Goal: Transaction & Acquisition: Register for event/course

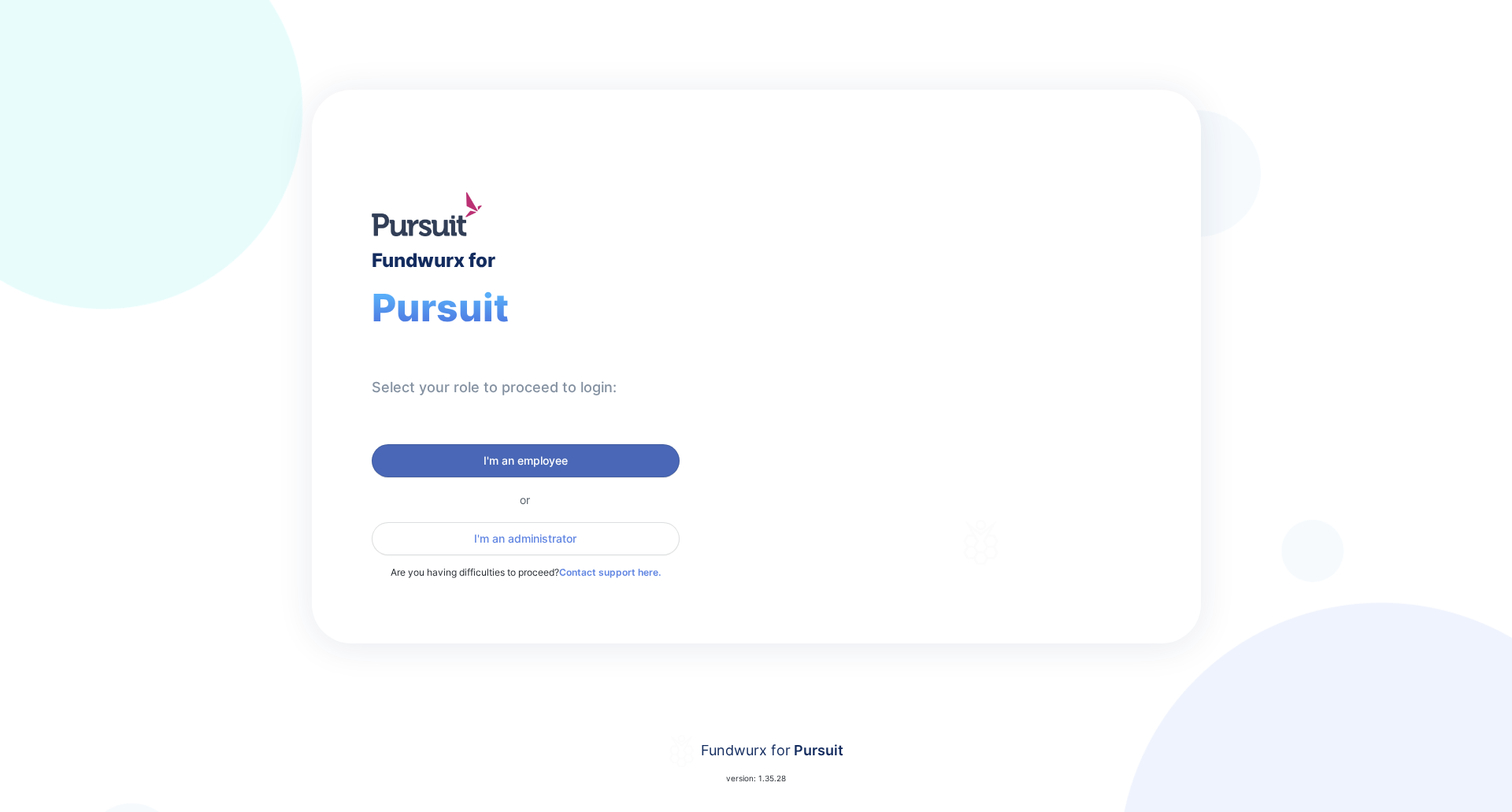
click at [451, 454] on span "I'm an employee" at bounding box center [526, 460] width 288 height 15
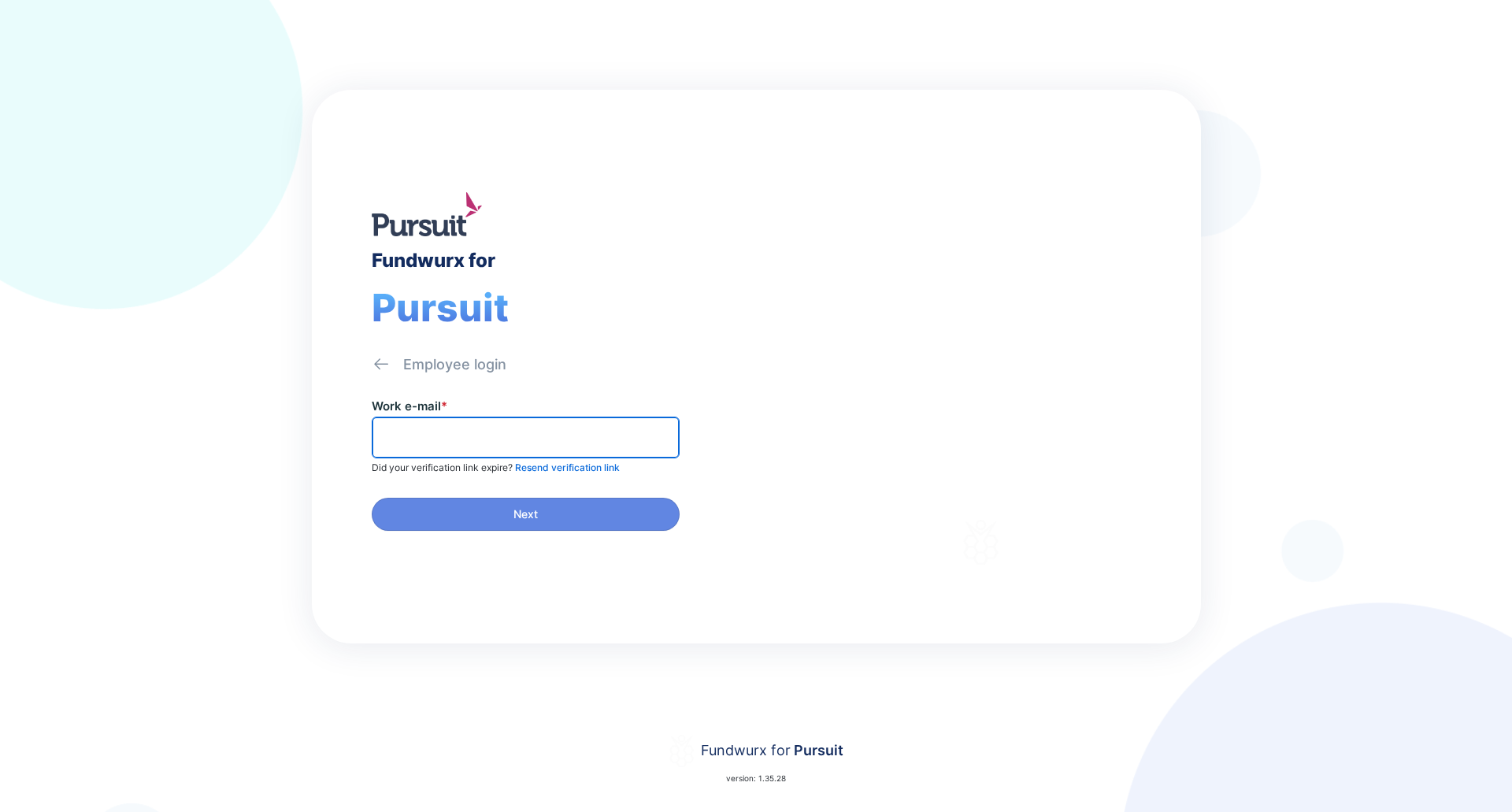
click at [442, 436] on input "text" at bounding box center [526, 437] width 294 height 24
type input "**********"
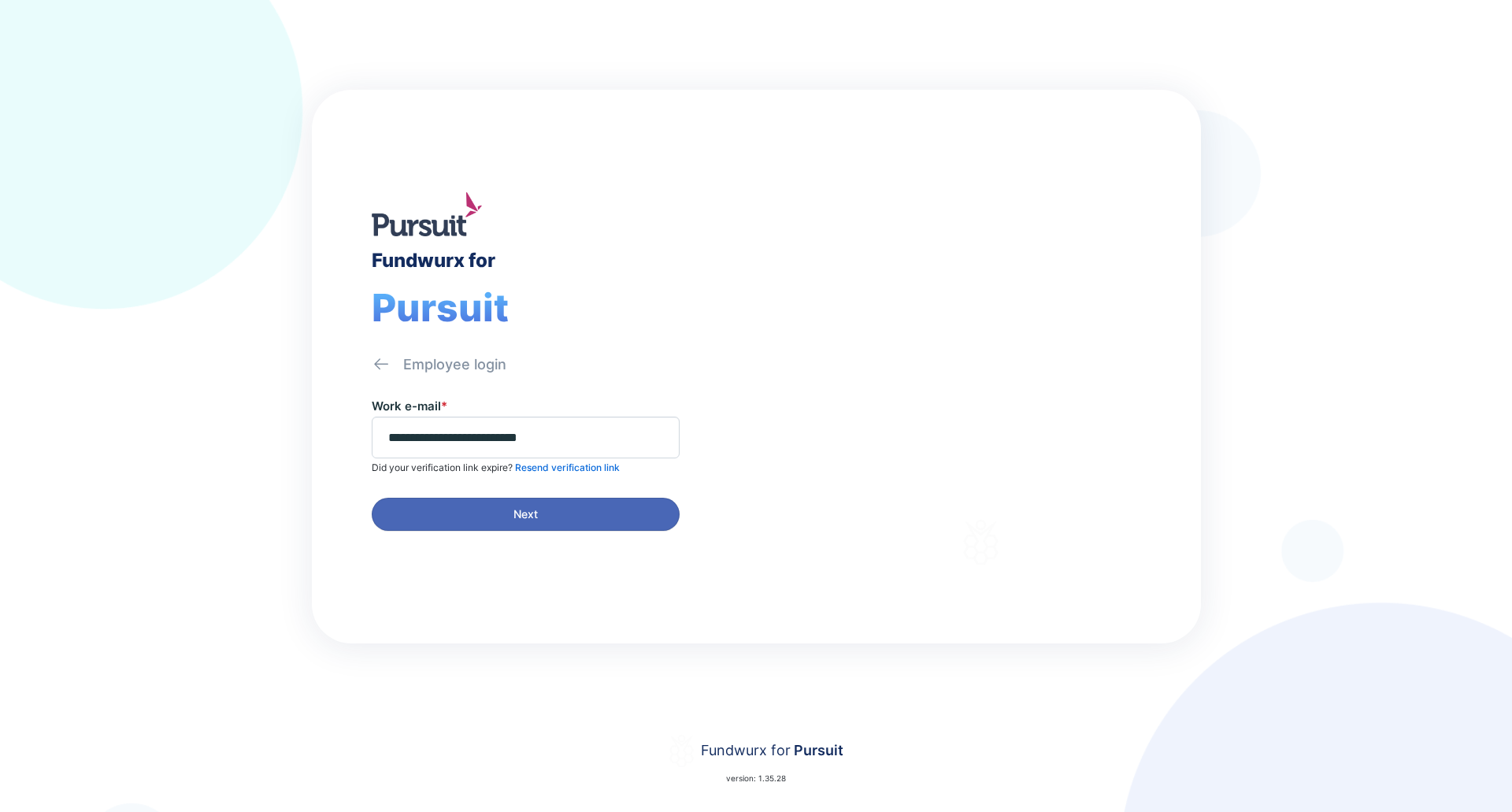
click at [462, 521] on span "Next" at bounding box center [526, 514] width 288 height 15
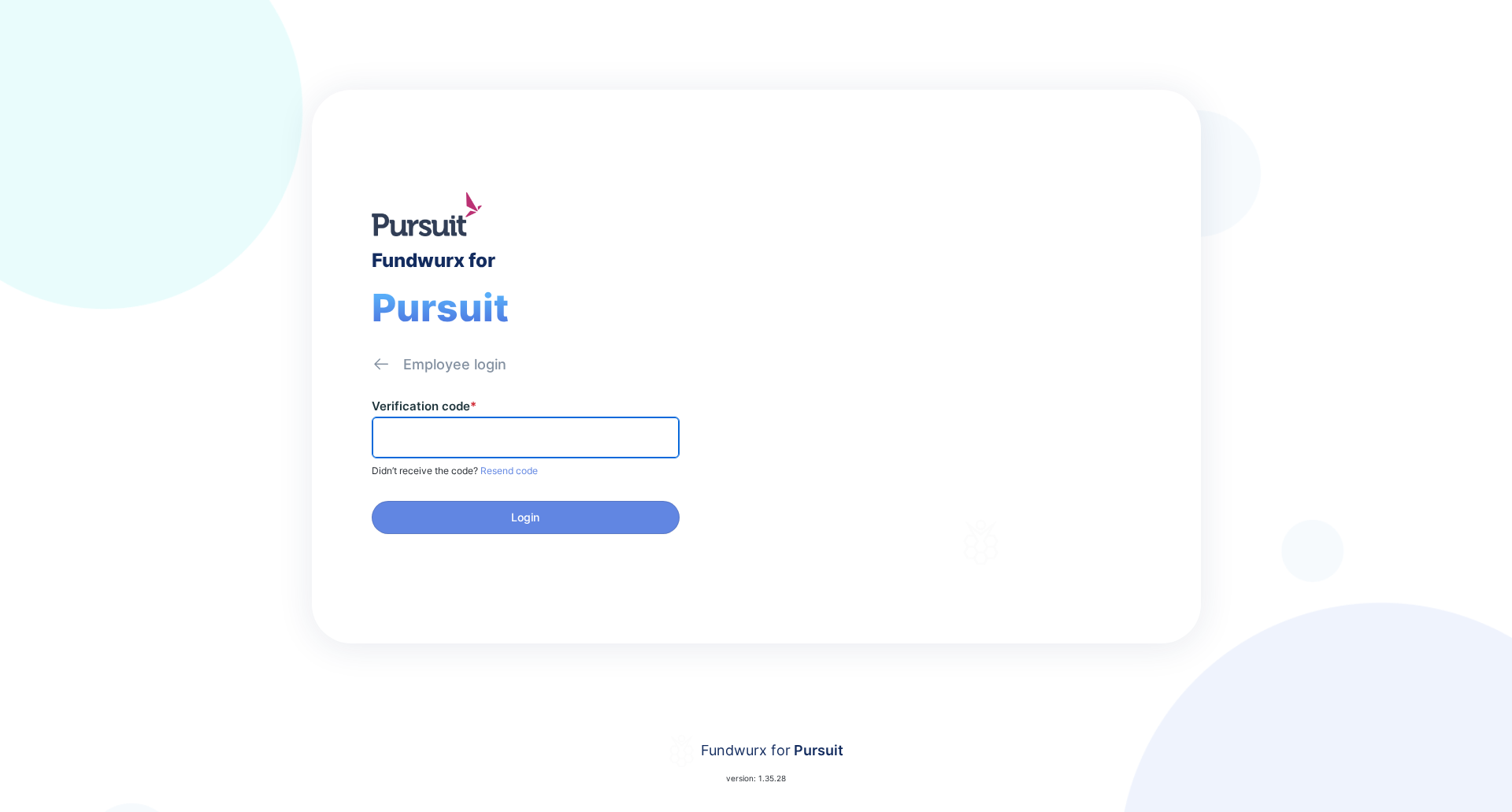
click at [485, 445] on input "text" at bounding box center [526, 437] width 294 height 24
paste input "******"
type input "******"
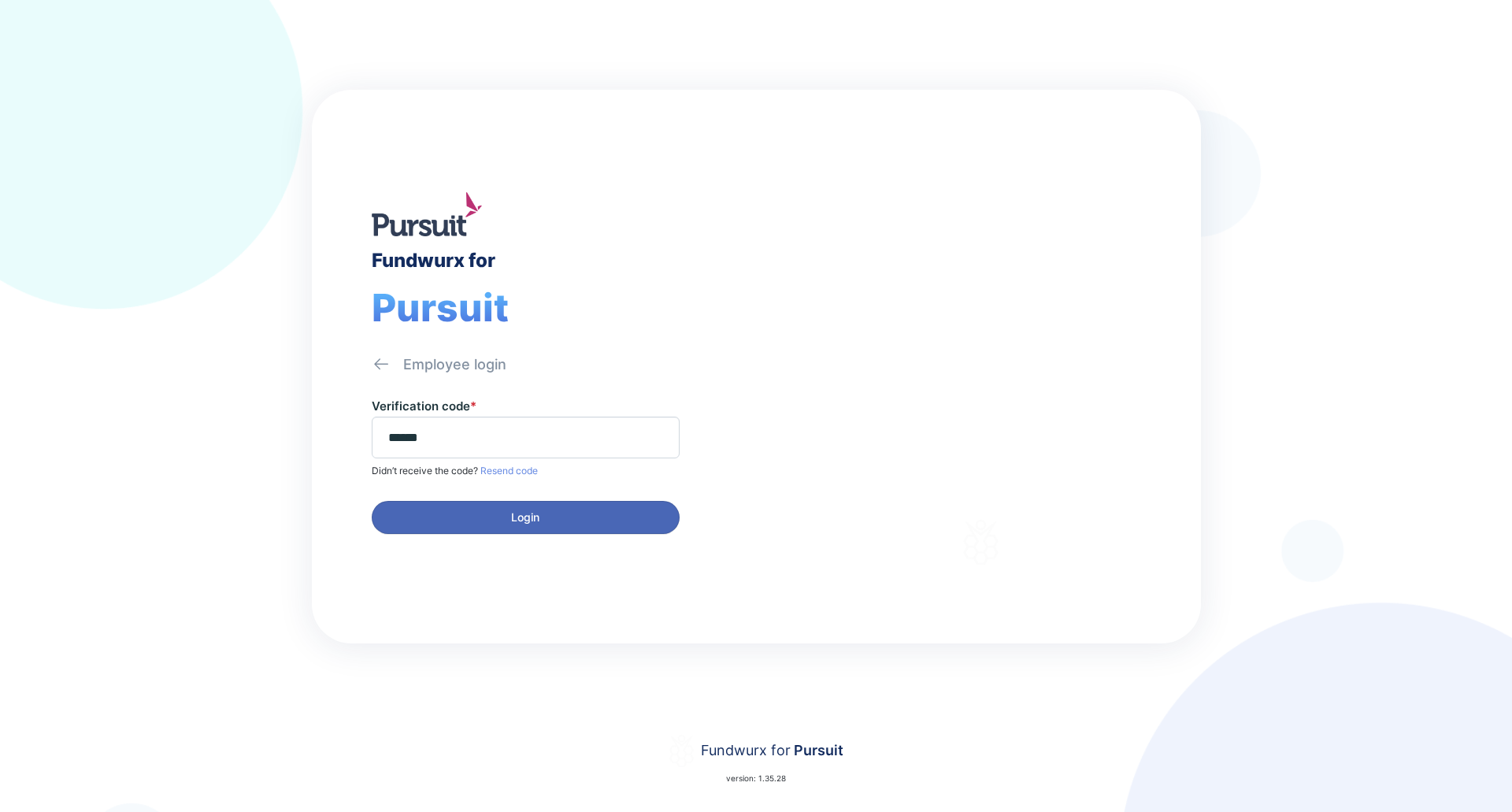
click at [476, 513] on span "Login" at bounding box center [526, 517] width 288 height 15
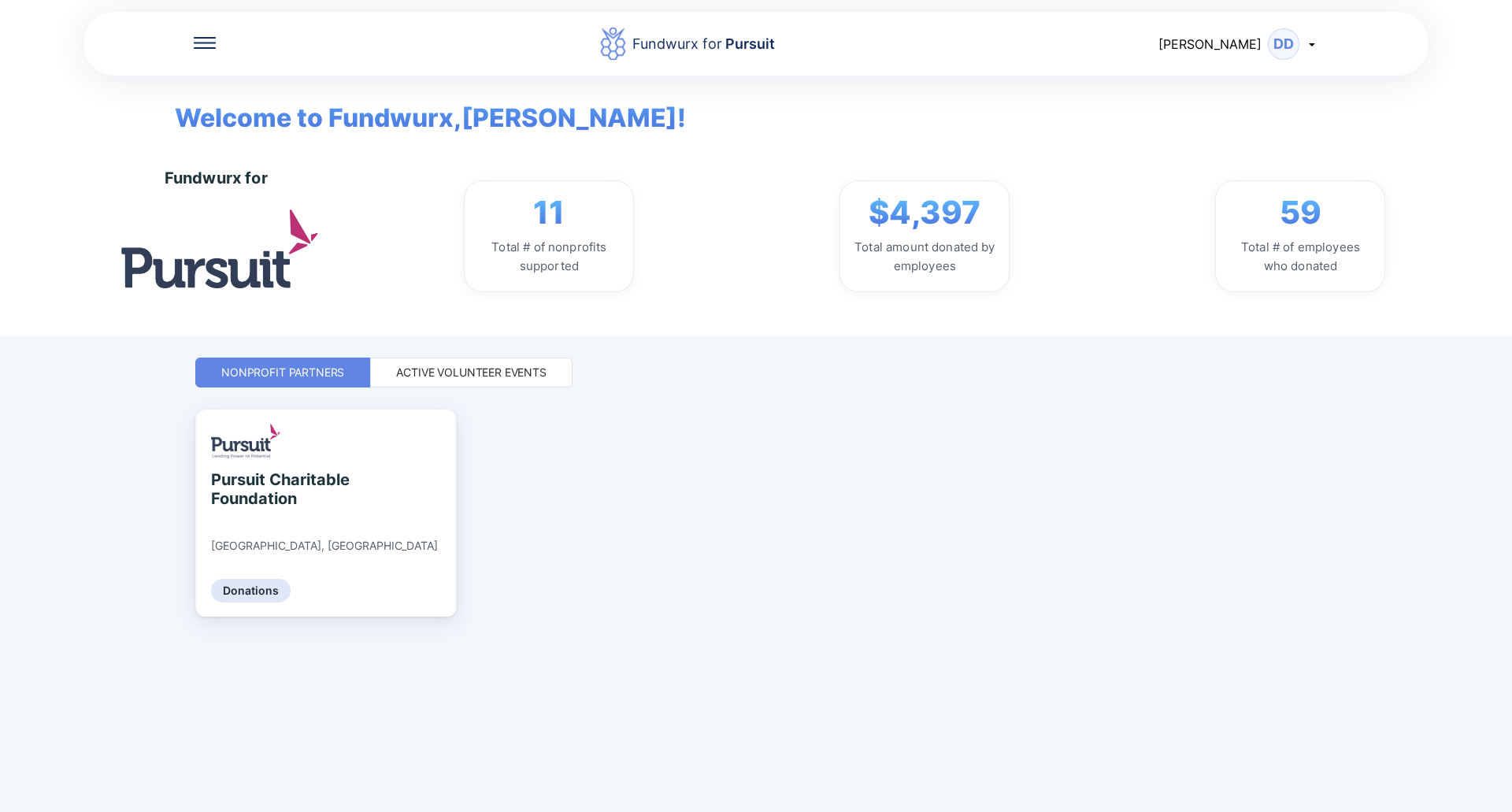
click at [505, 373] on div "Active Volunteer Events" at bounding box center [472, 372] width 151 height 15
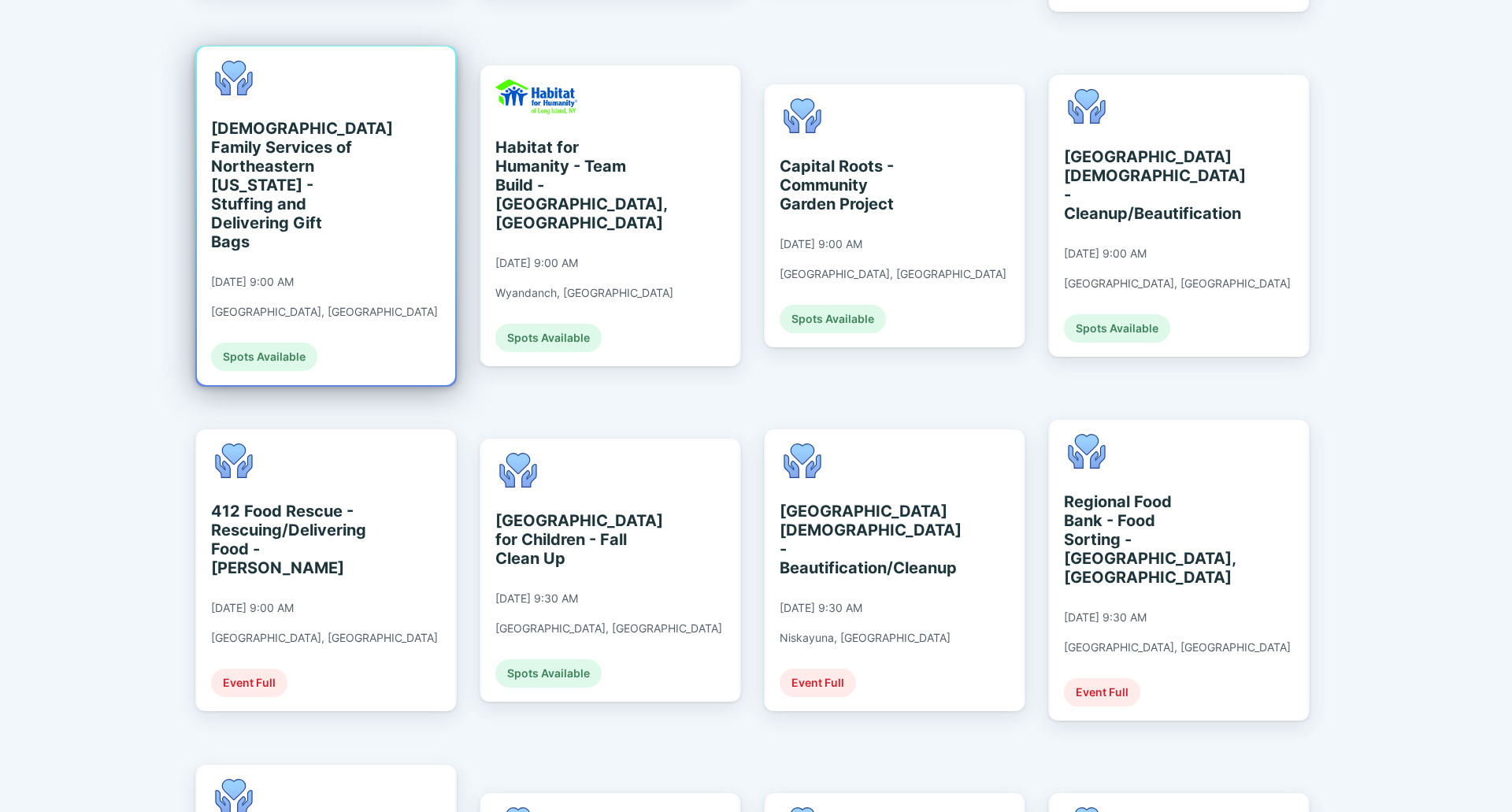
scroll to position [737, 0]
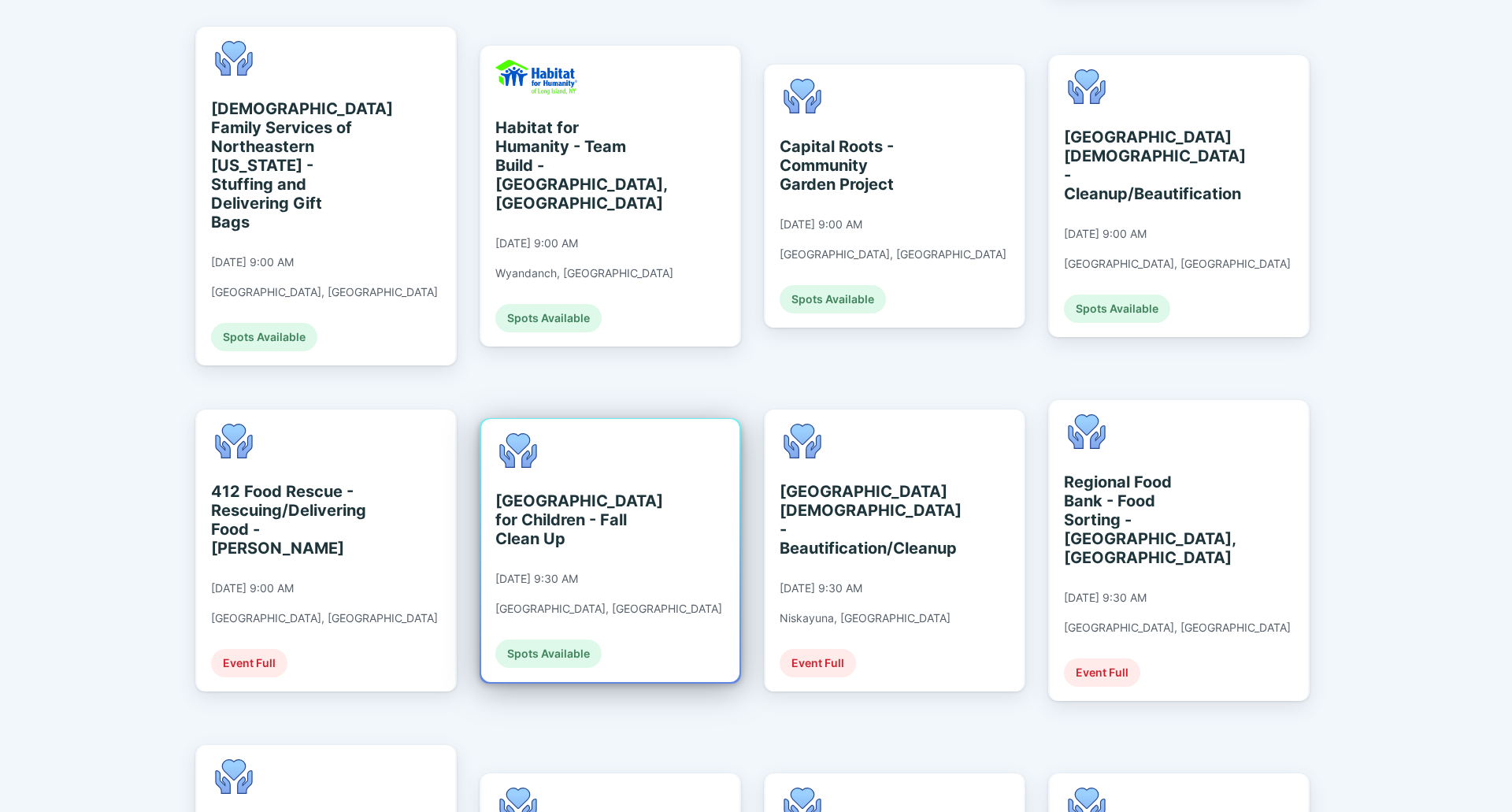
click at [532, 503] on div "[GEOGRAPHIC_DATA] for Children - Fall Clean Up" at bounding box center [567, 519] width 144 height 57
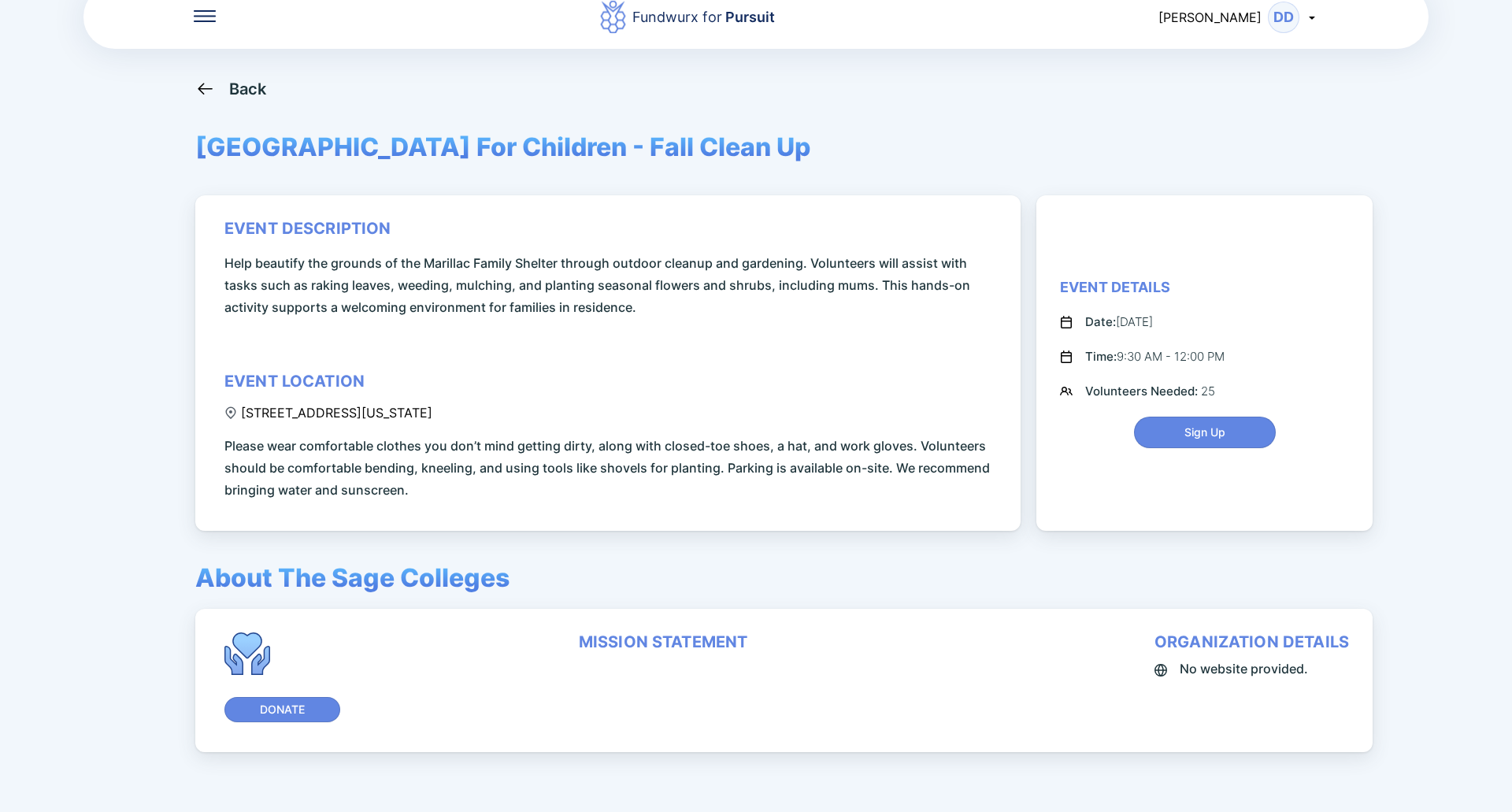
scroll to position [105, 0]
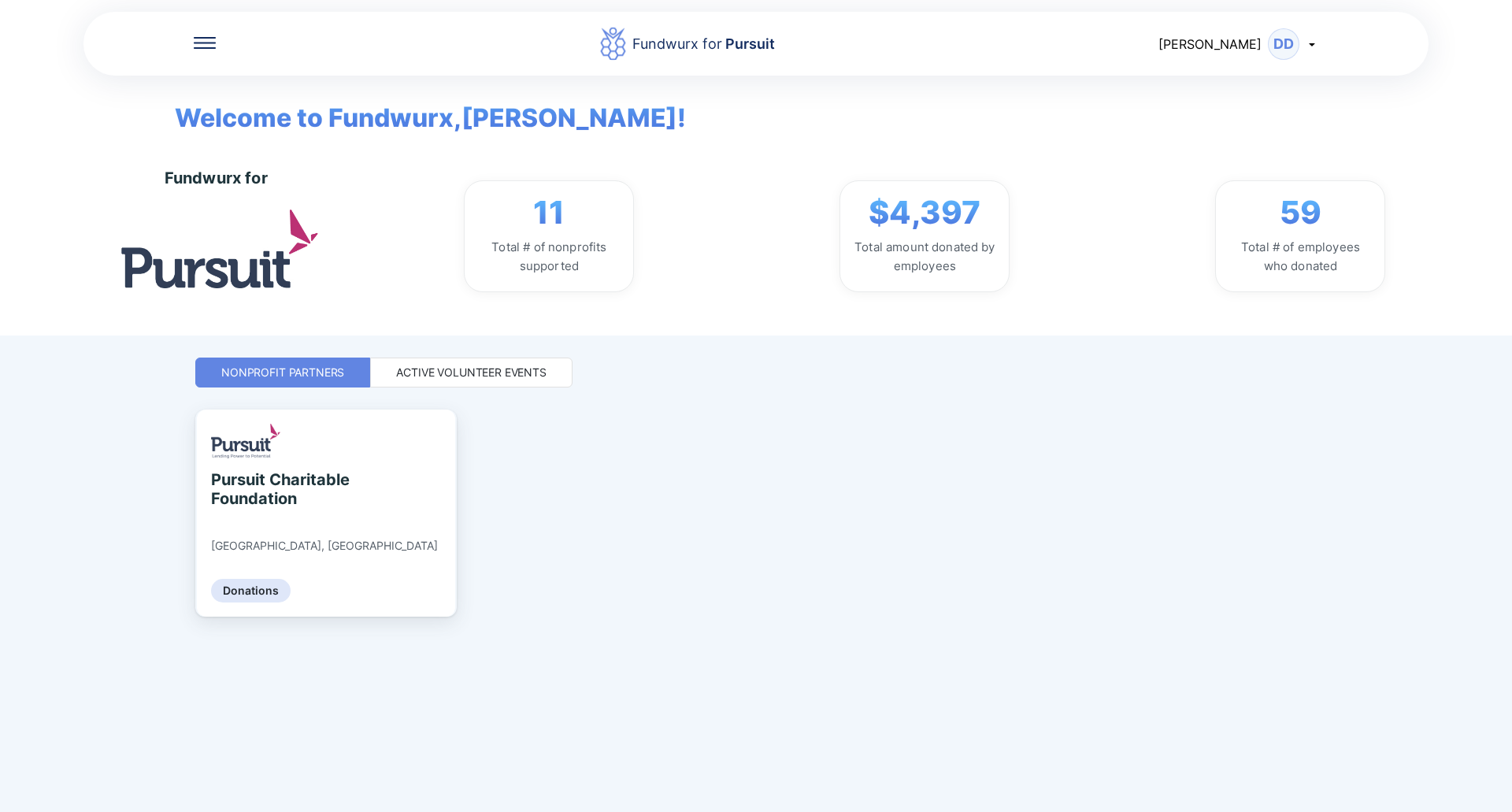
click at [459, 373] on div "Active Volunteer Events" at bounding box center [472, 372] width 151 height 15
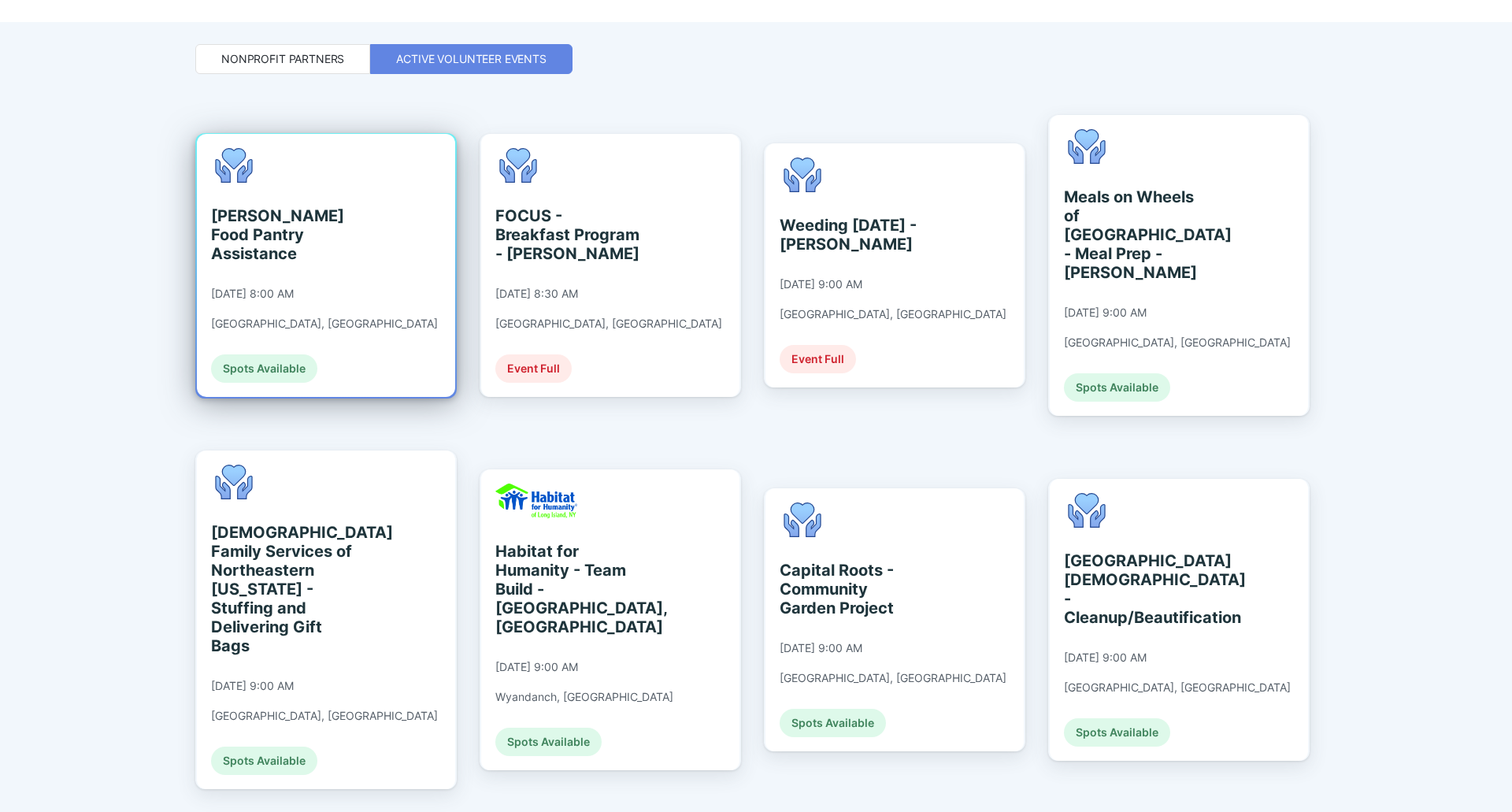
scroll to position [315, 0]
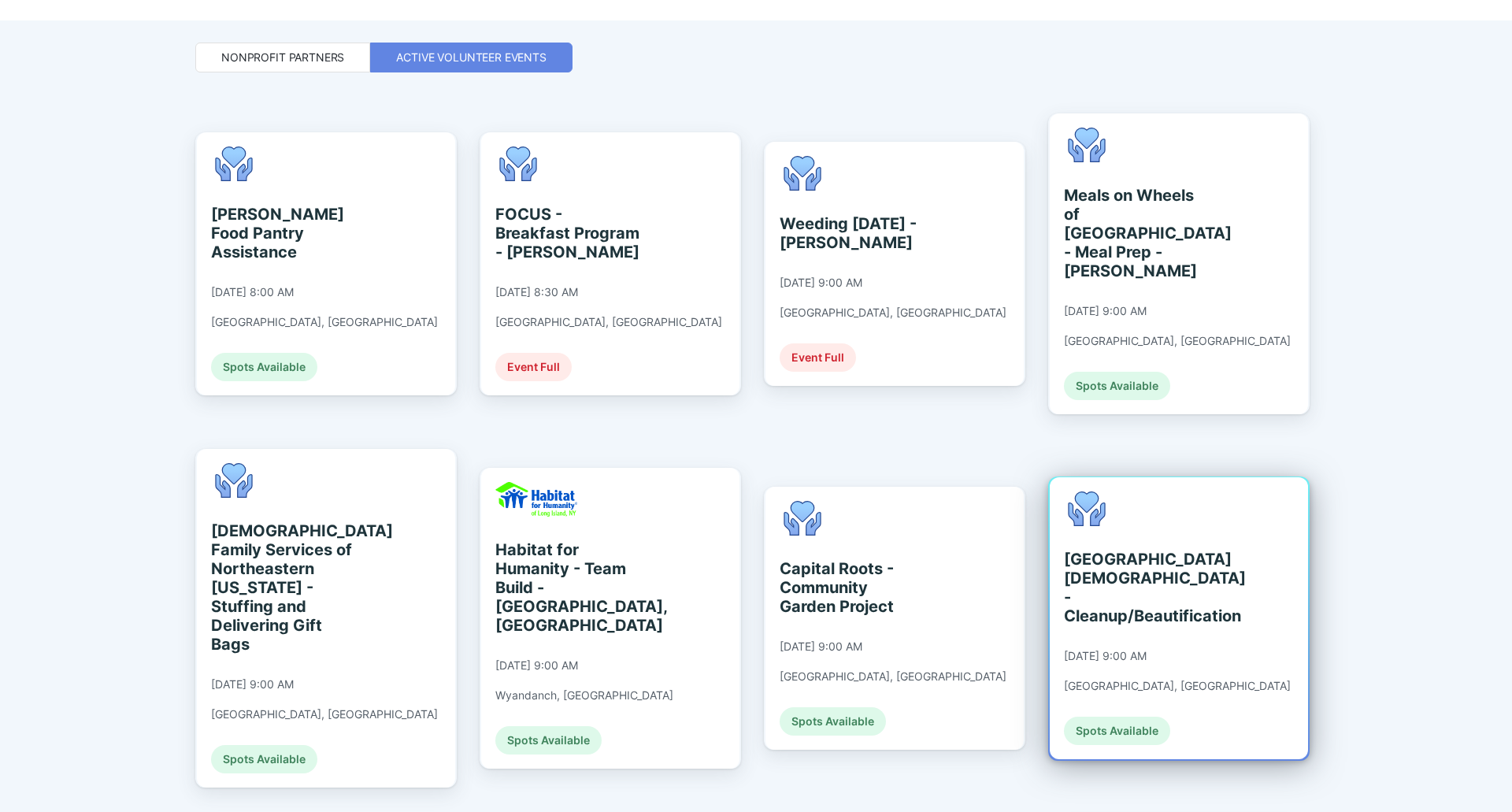
click at [1137, 580] on div "[GEOGRAPHIC_DATA][DEMOGRAPHIC_DATA] - Cleanup/Beautification" at bounding box center [1136, 587] width 144 height 75
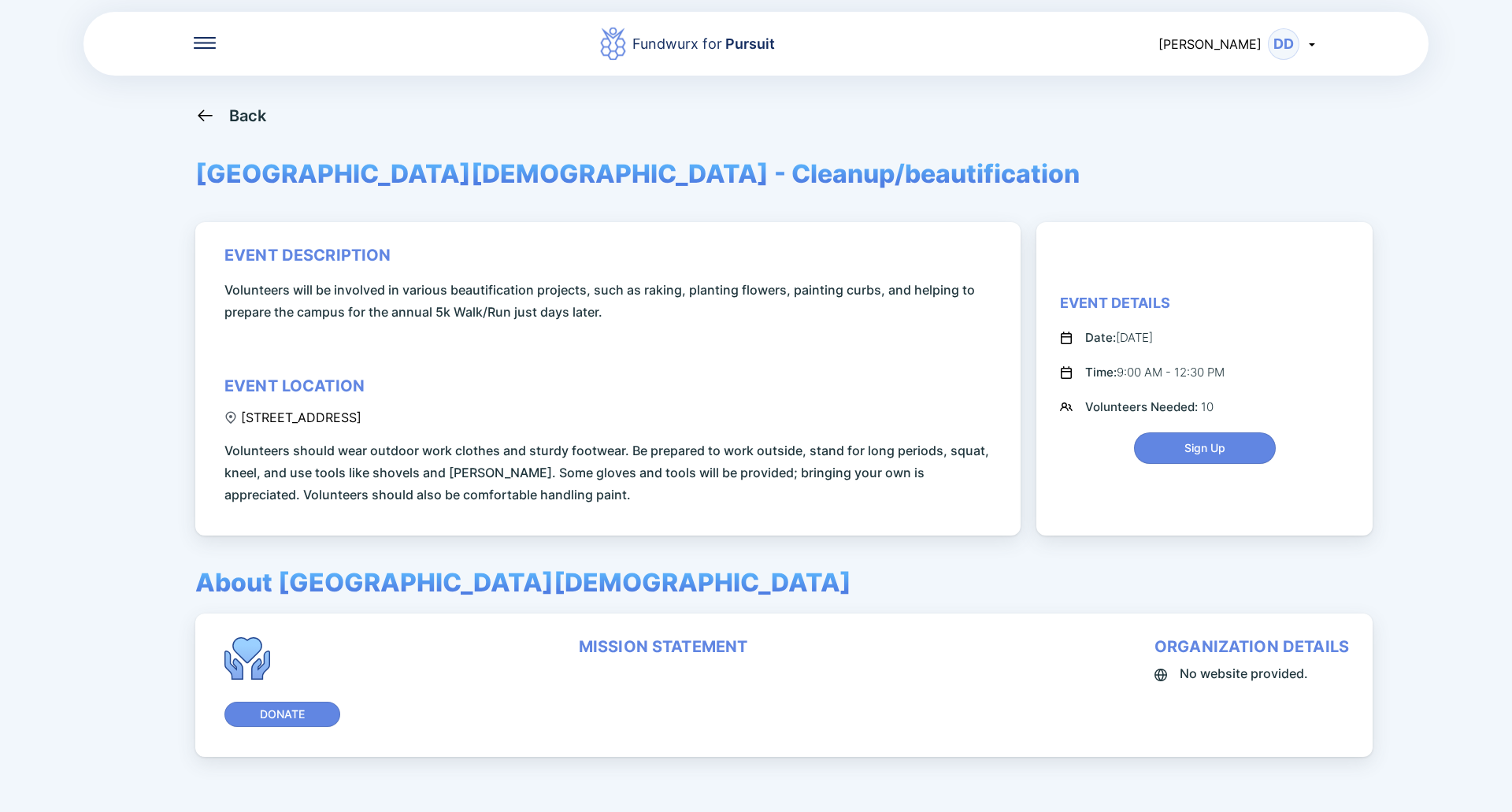
click at [238, 113] on div "Back" at bounding box center [248, 116] width 38 height 19
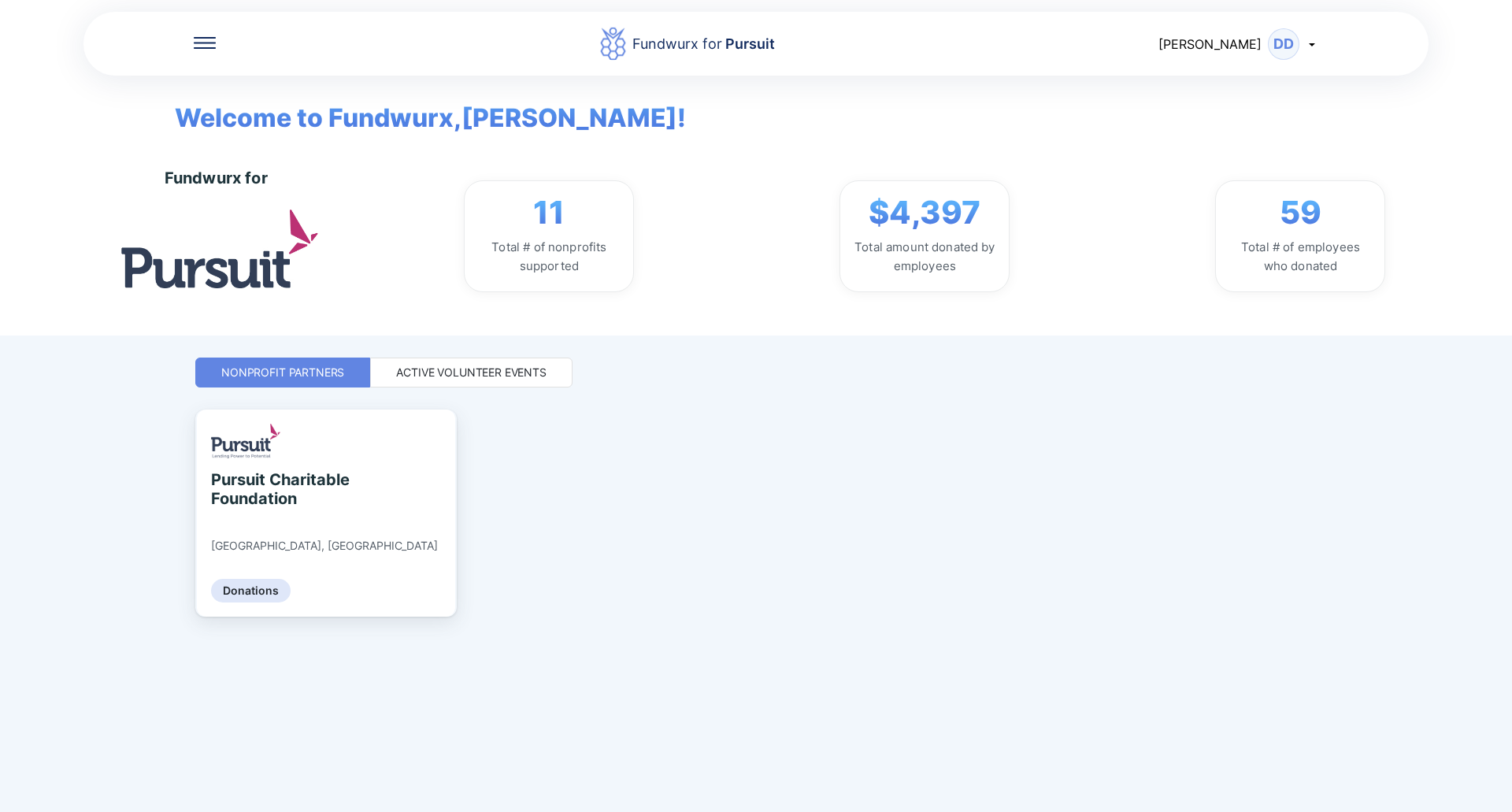
click at [419, 357] on div "Fundwurx for Pursuit [PERSON_NAME] Welcome to Fundwurx, [PERSON_NAME] ! Fundwur…" at bounding box center [756, 406] width 1122 height 812
click at [437, 378] on div "Active Volunteer Events" at bounding box center [472, 372] width 151 height 15
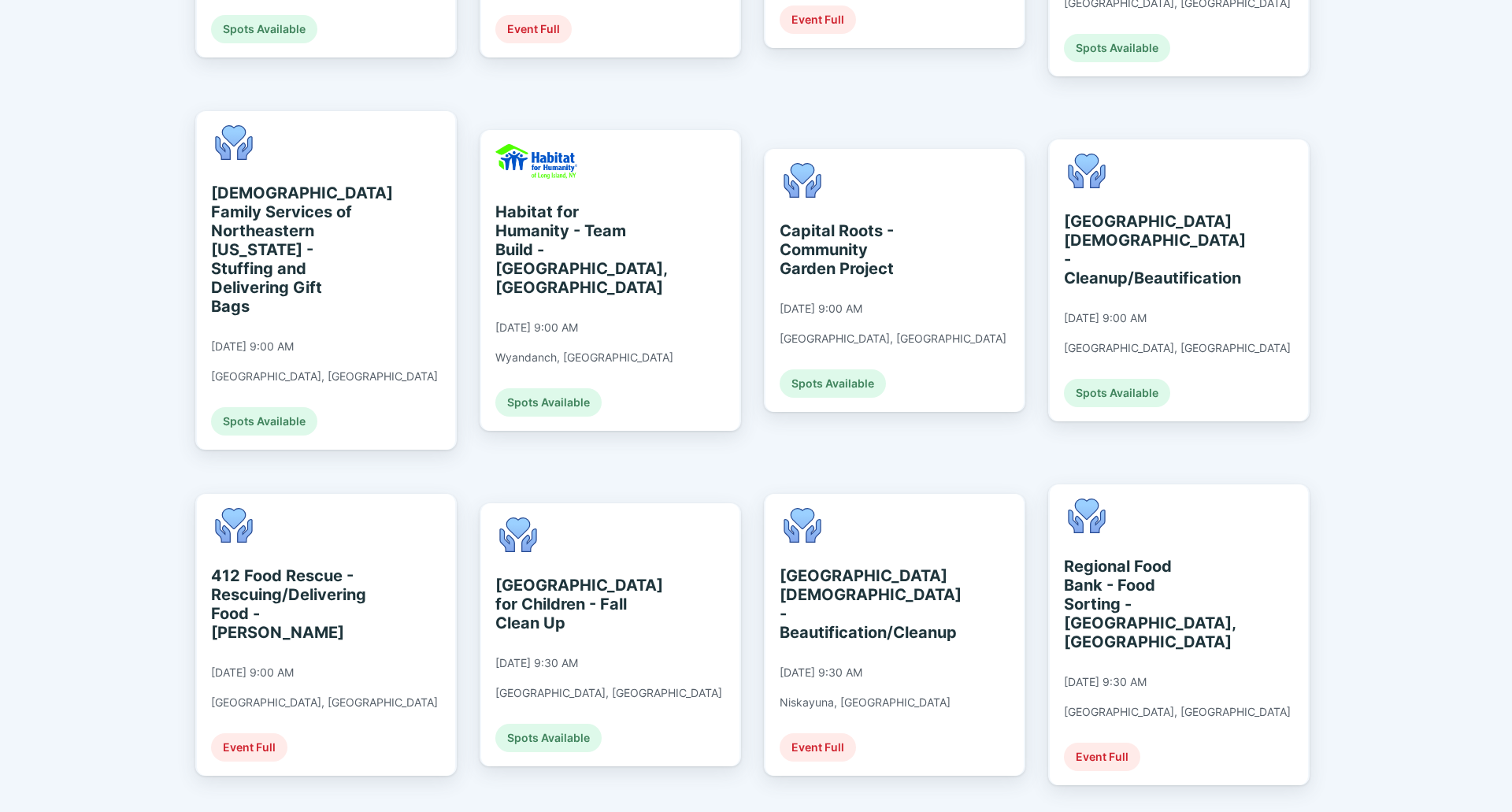
scroll to position [580, 0]
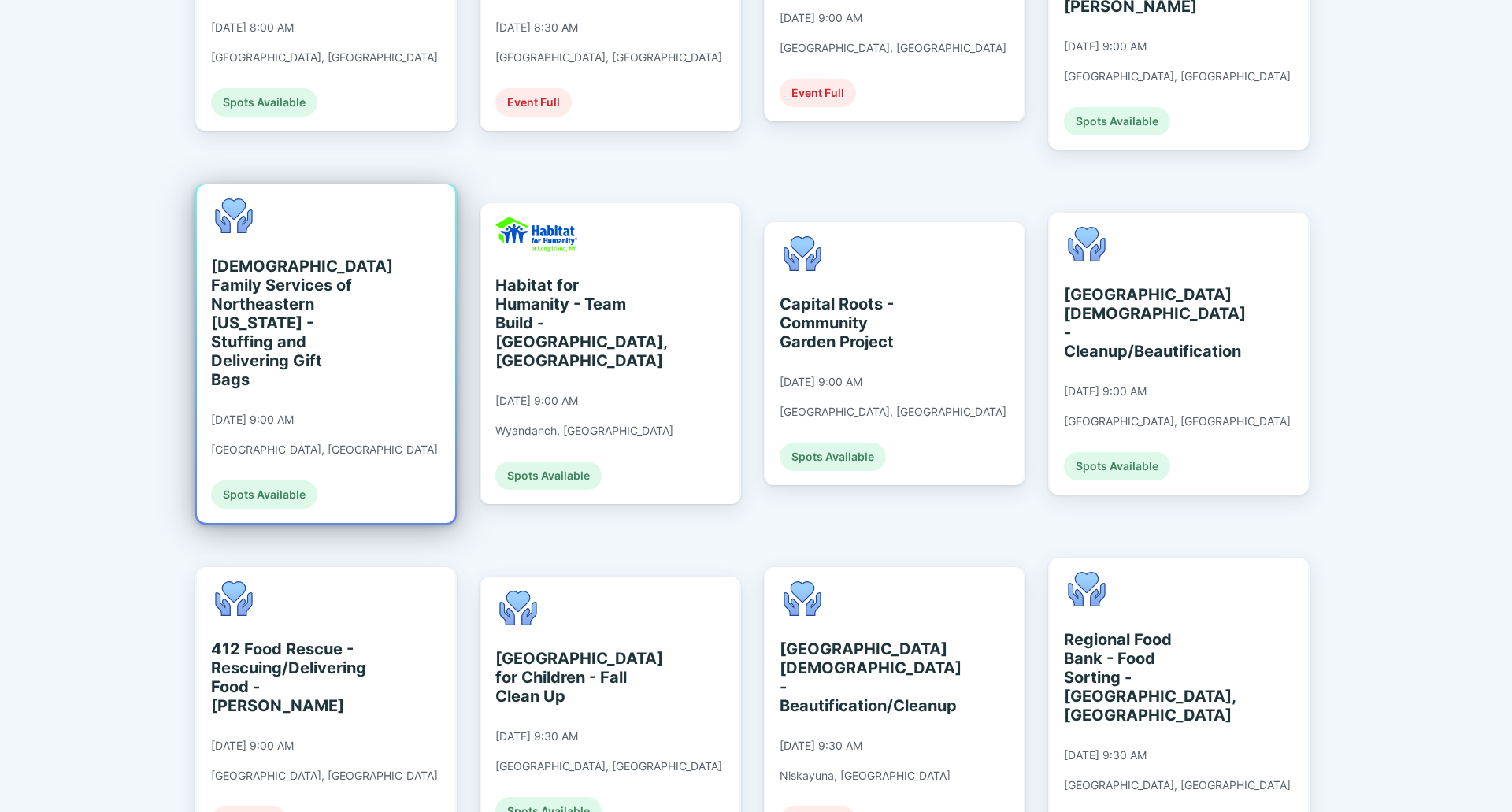
click at [233, 311] on div "[DEMOGRAPHIC_DATA] Family Services of Northeastern [US_STATE] - Stuffing and De…" at bounding box center [283, 322] width 144 height 132
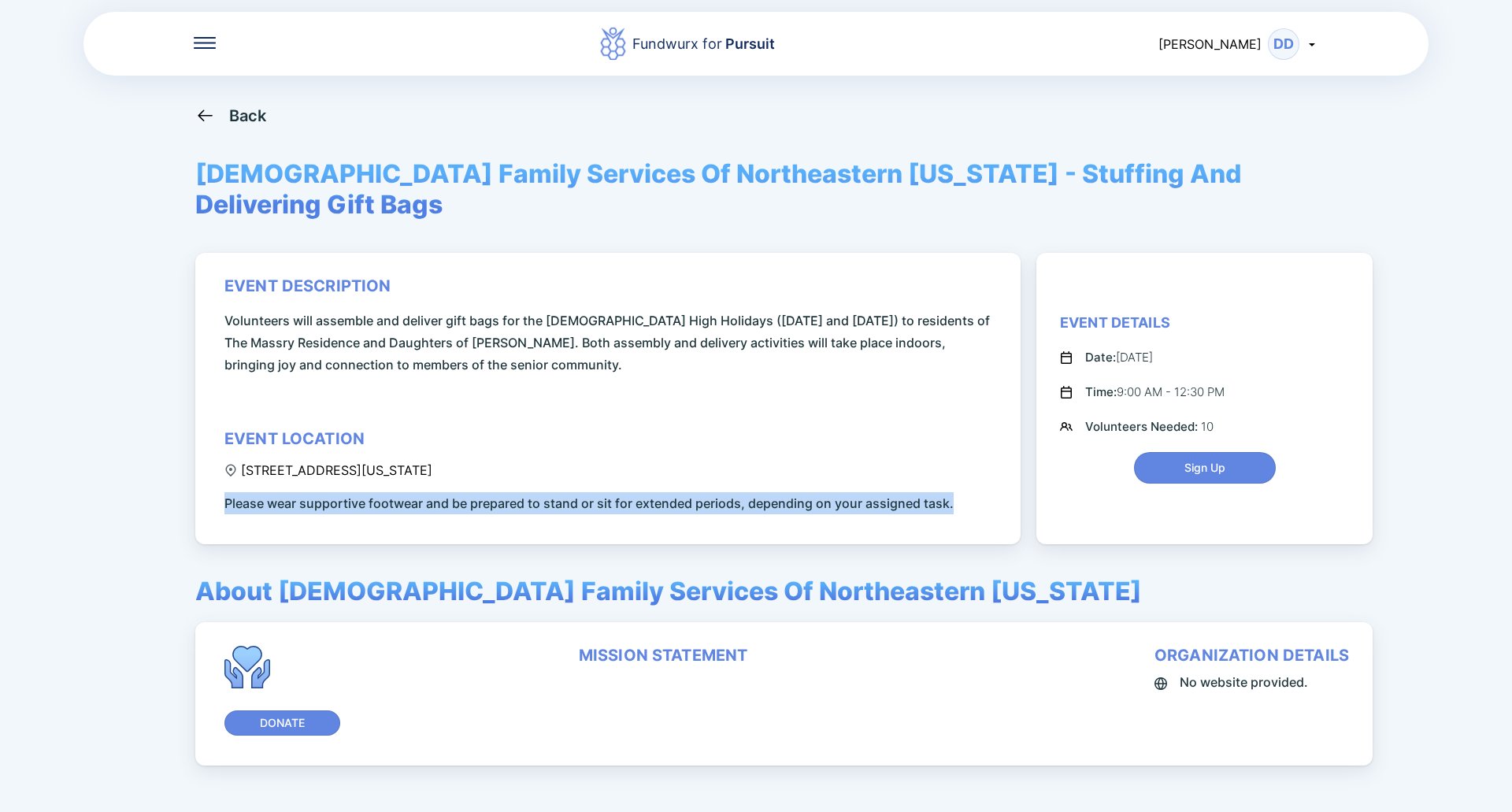
drag, startPoint x: 225, startPoint y: 475, endPoint x: 959, endPoint y: 463, distance: 734.1
click at [959, 463] on div "event description Volunteers will assemble and deliver gift bags for the [DEMOG…" at bounding box center [611, 395] width 773 height 238
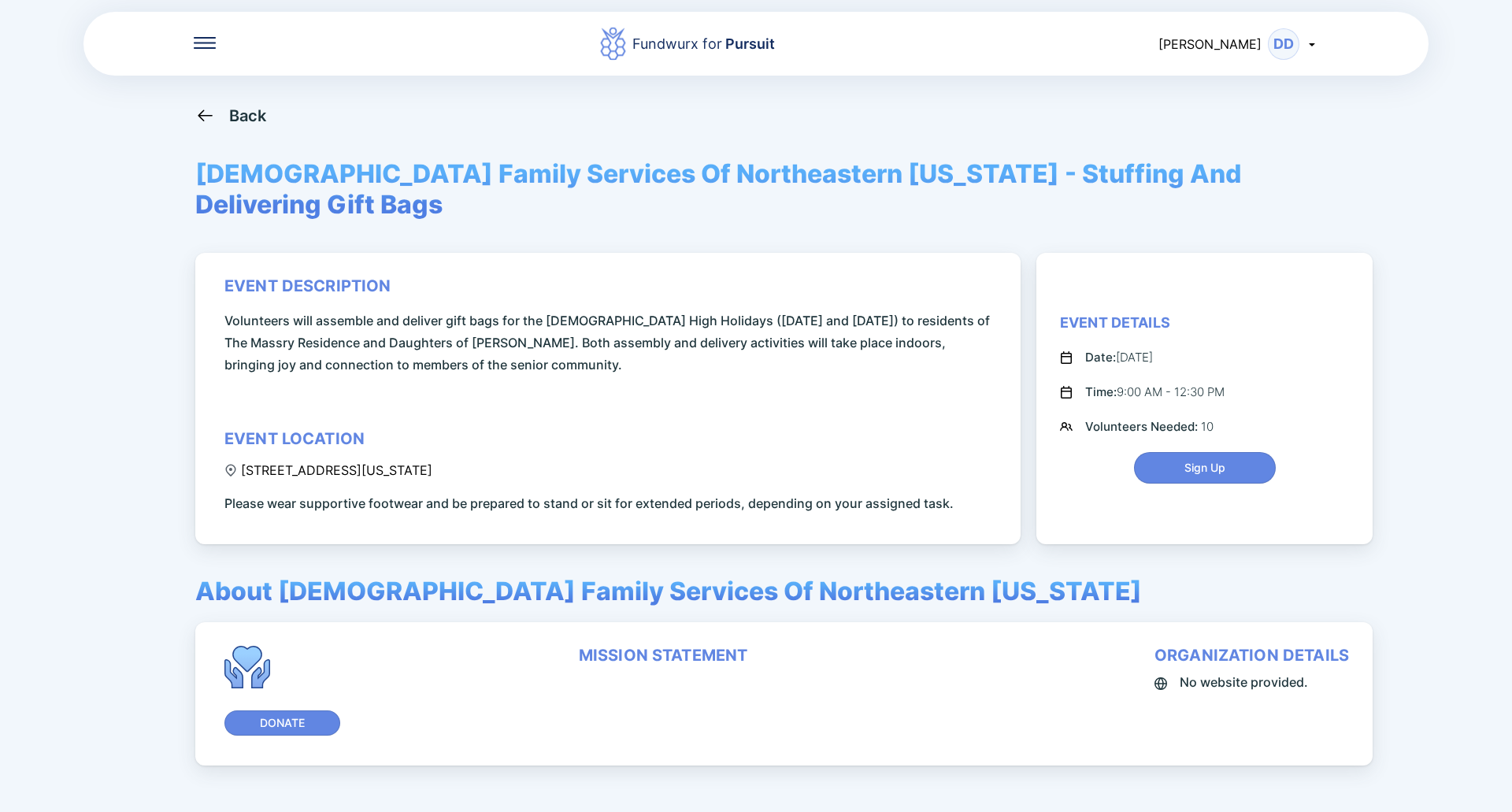
click at [256, 114] on div "Back" at bounding box center [248, 116] width 38 height 19
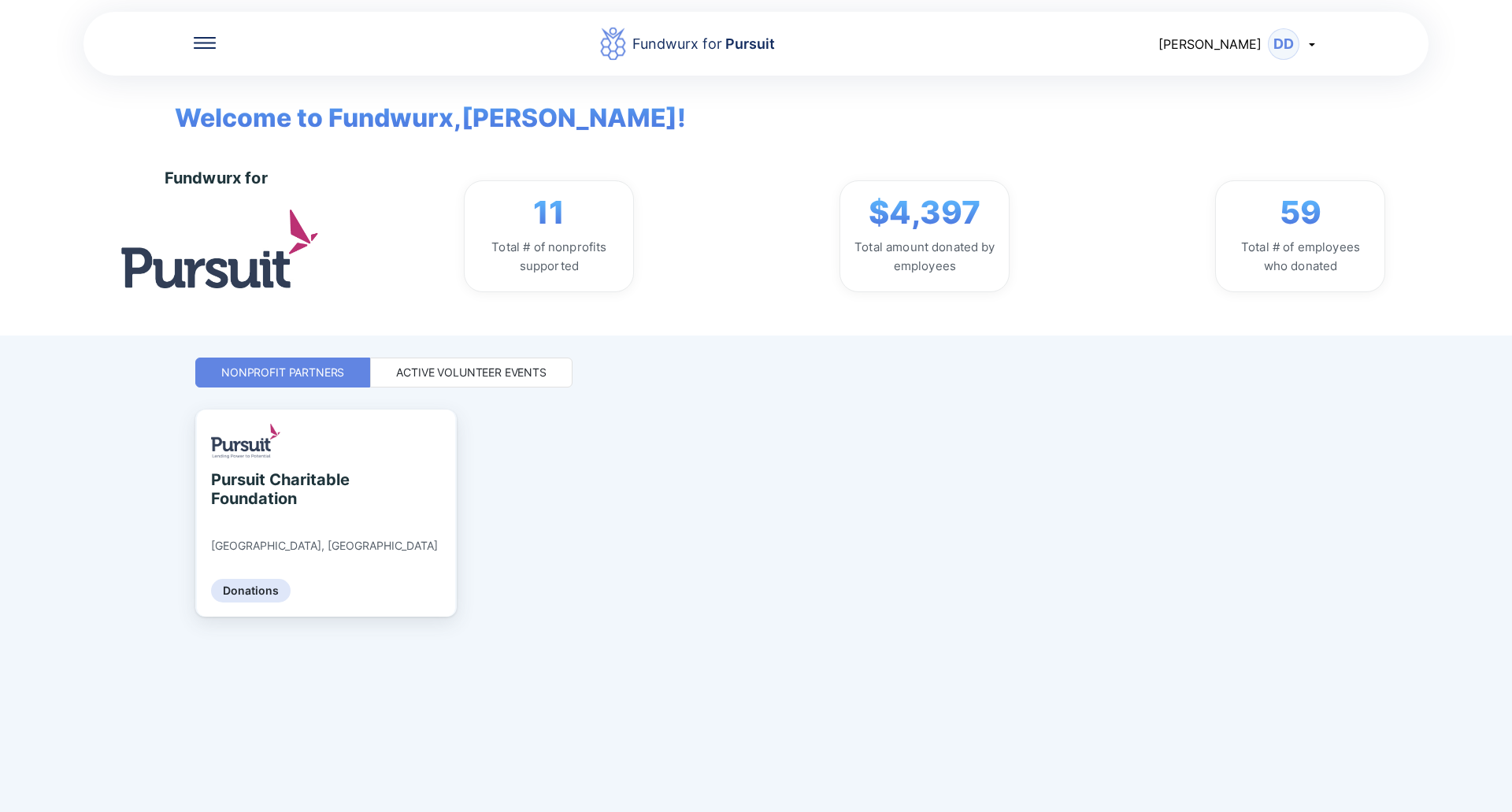
click at [447, 371] on div "Active Volunteer Events" at bounding box center [472, 372] width 151 height 15
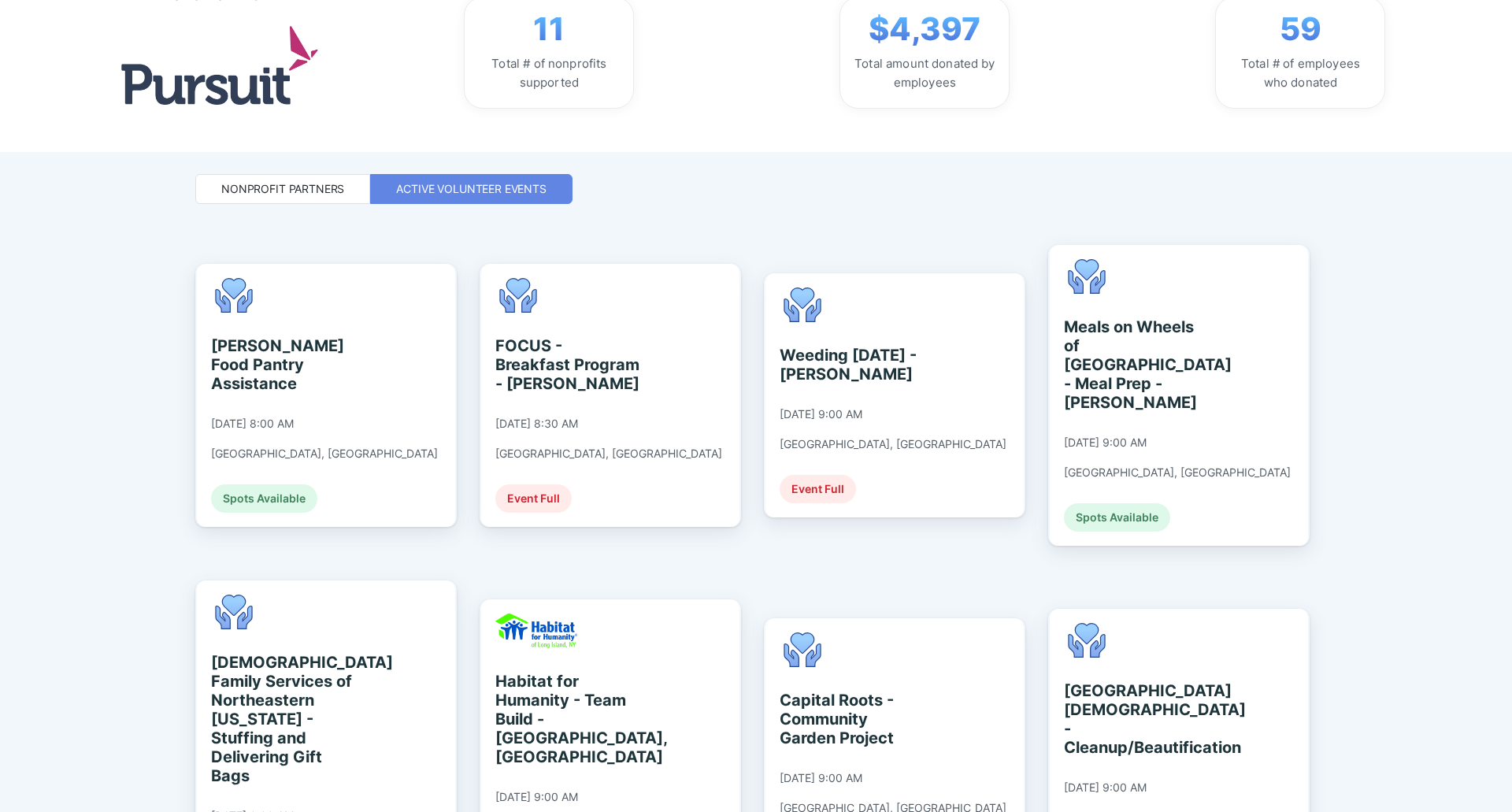
scroll to position [315, 0]
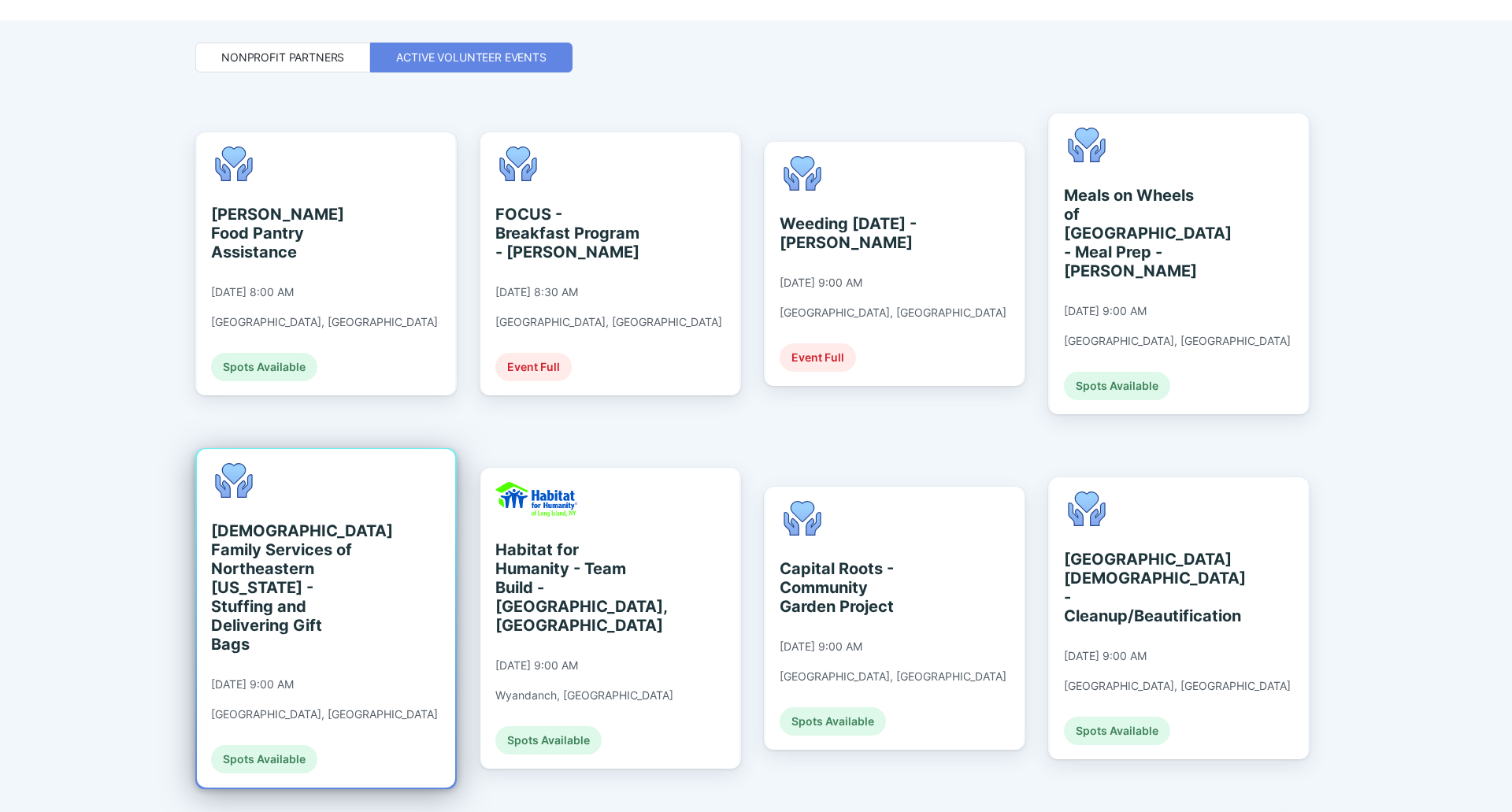
click at [271, 533] on div "[DEMOGRAPHIC_DATA] Family Services of Northeastern [US_STATE] - Stuffing and De…" at bounding box center [283, 586] width 144 height 132
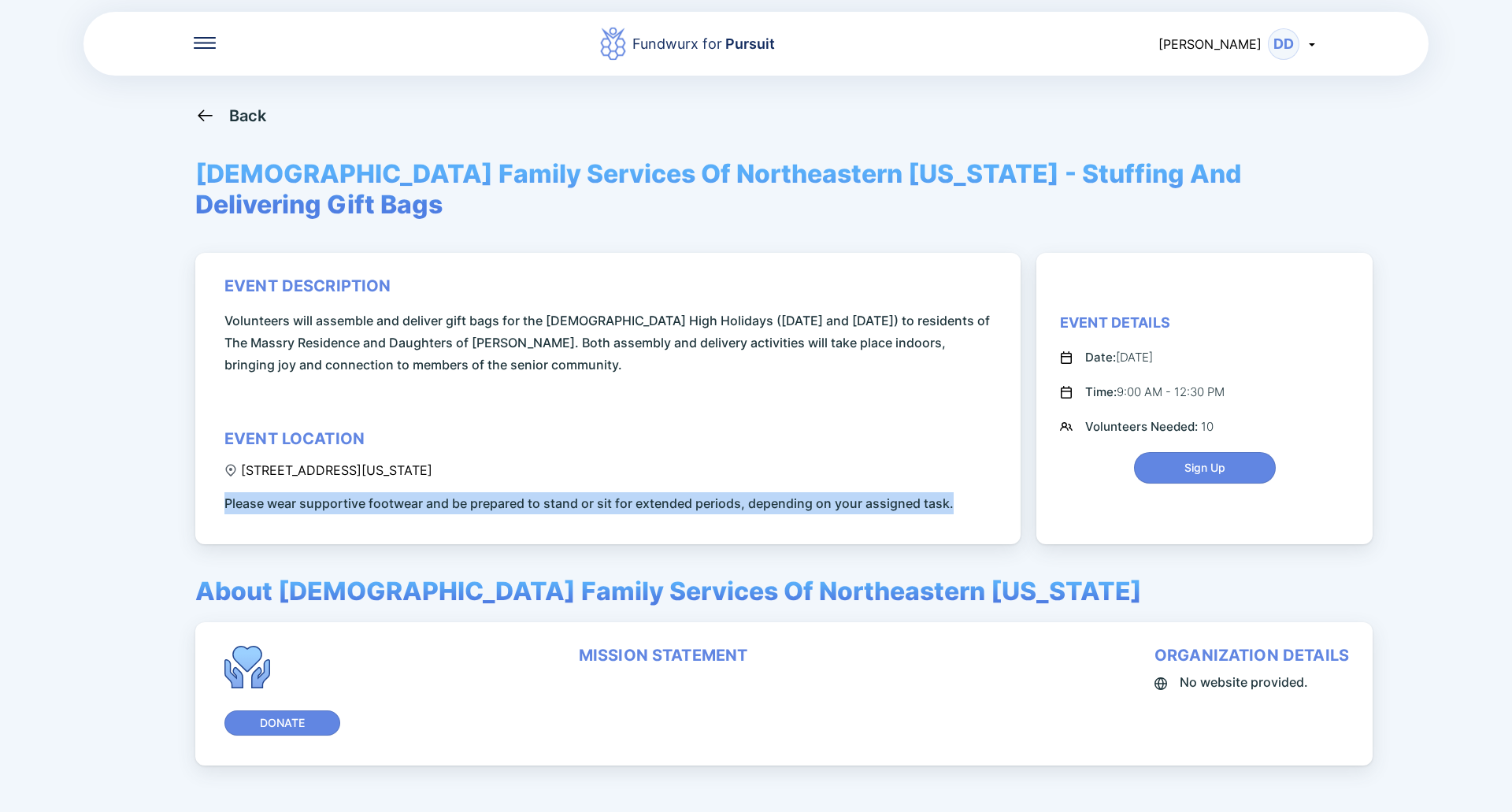
drag, startPoint x: 221, startPoint y: 473, endPoint x: 979, endPoint y: 479, distance: 758.0
click at [979, 479] on div "event description Volunteers will assemble and deliver gift bags for the [DEMOG…" at bounding box center [608, 398] width 826 height 291
click at [979, 479] on div "event description Volunteers will assemble and deliver gift bags for the [DEMOG…" at bounding box center [611, 395] width 773 height 238
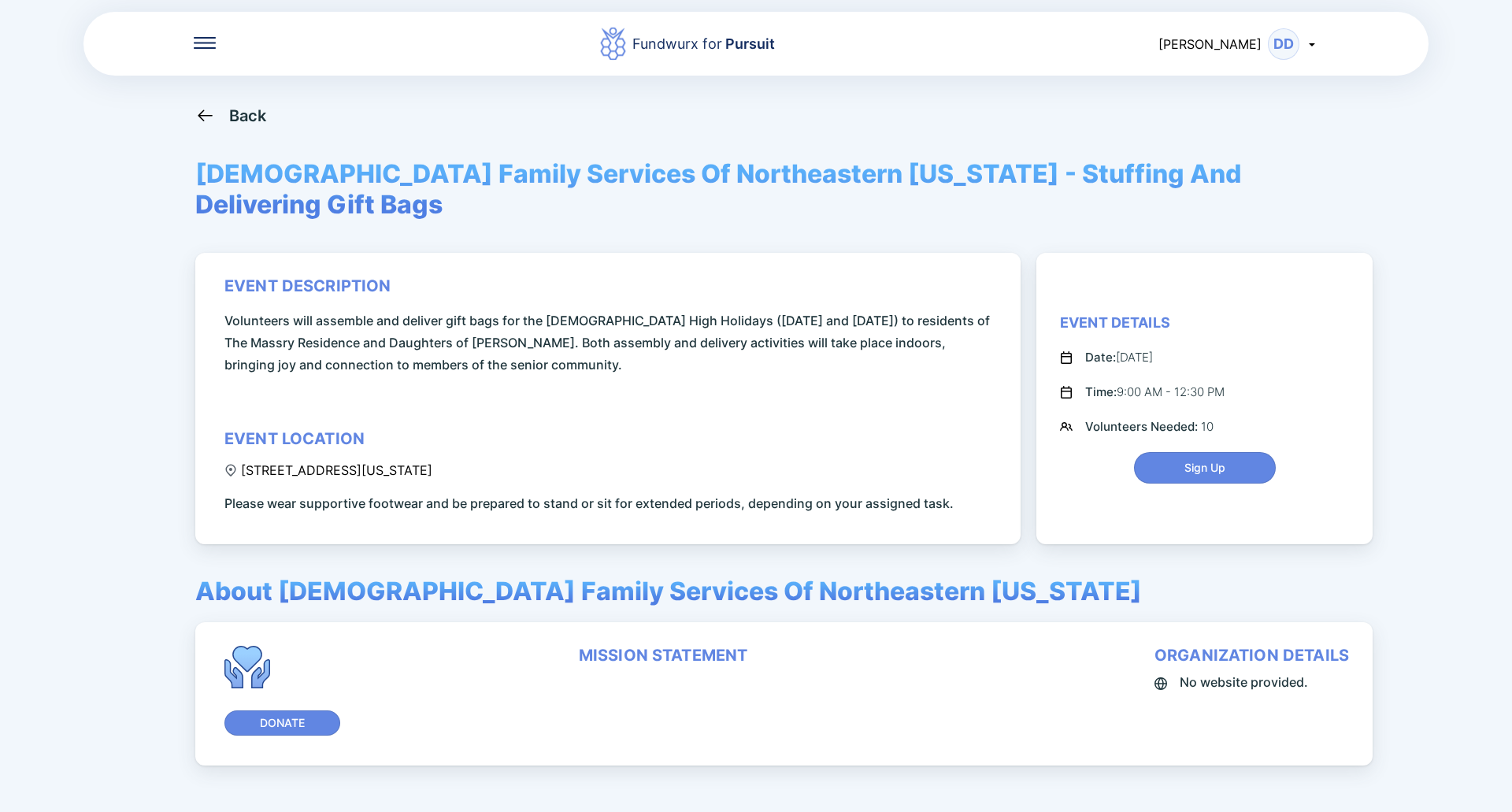
drag, startPoint x: 1195, startPoint y: 439, endPoint x: 396, endPoint y: 337, distance: 805.5
click at [423, 347] on div "event description Volunteers will assemble and deliver gift bags for the [DEMOG…" at bounding box center [783, 398] width 1178 height 291
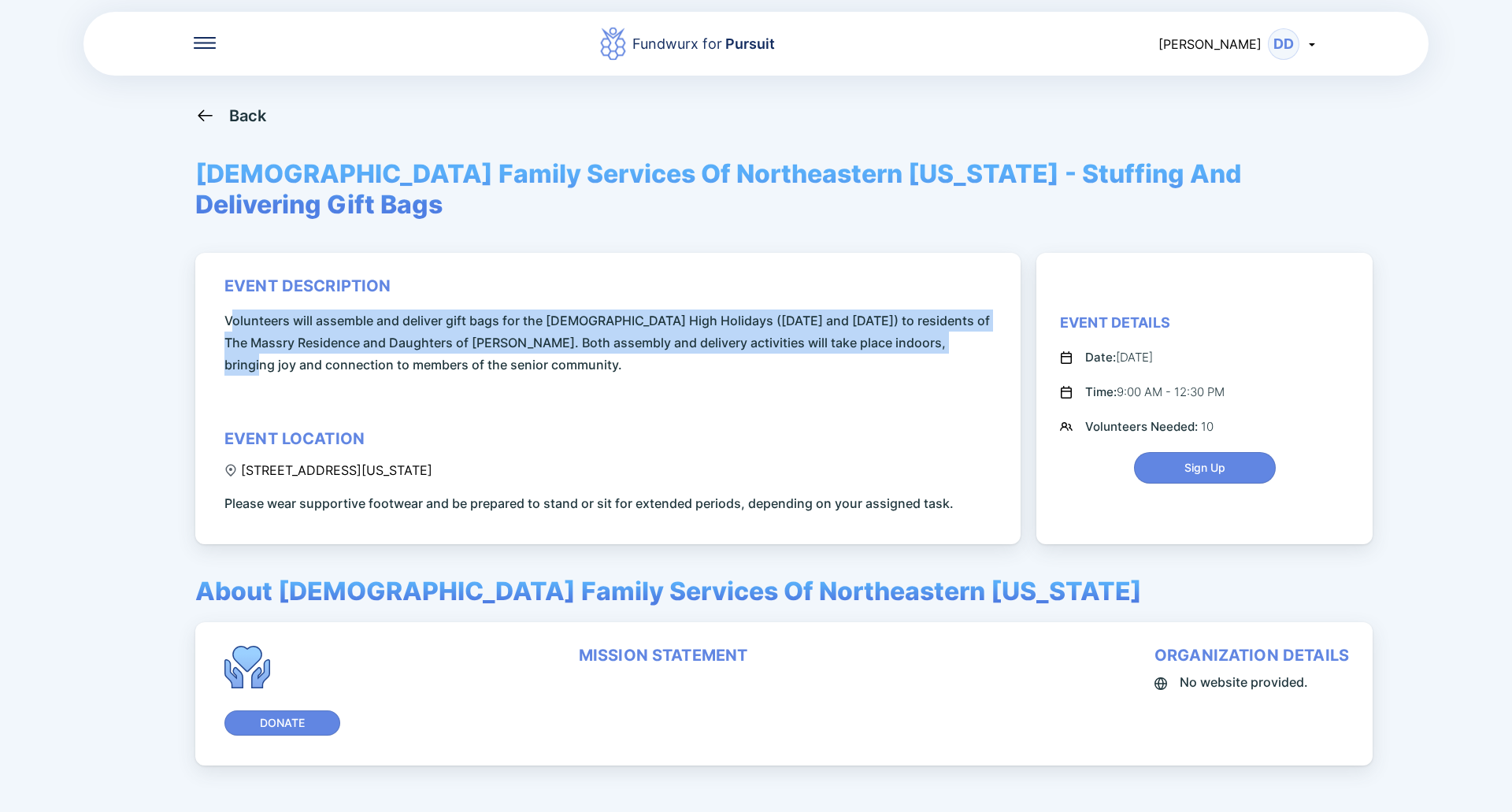
drag, startPoint x: 234, startPoint y: 294, endPoint x: 972, endPoint y: 311, distance: 738.2
click at [972, 311] on span "Volunteers will assemble and deliver gift bags for the [DEMOGRAPHIC_DATA] High …" at bounding box center [611, 342] width 773 height 67
click at [560, 320] on span "Volunteers will assemble and deliver gift bags for the [DEMOGRAPHIC_DATA] High …" at bounding box center [611, 342] width 773 height 67
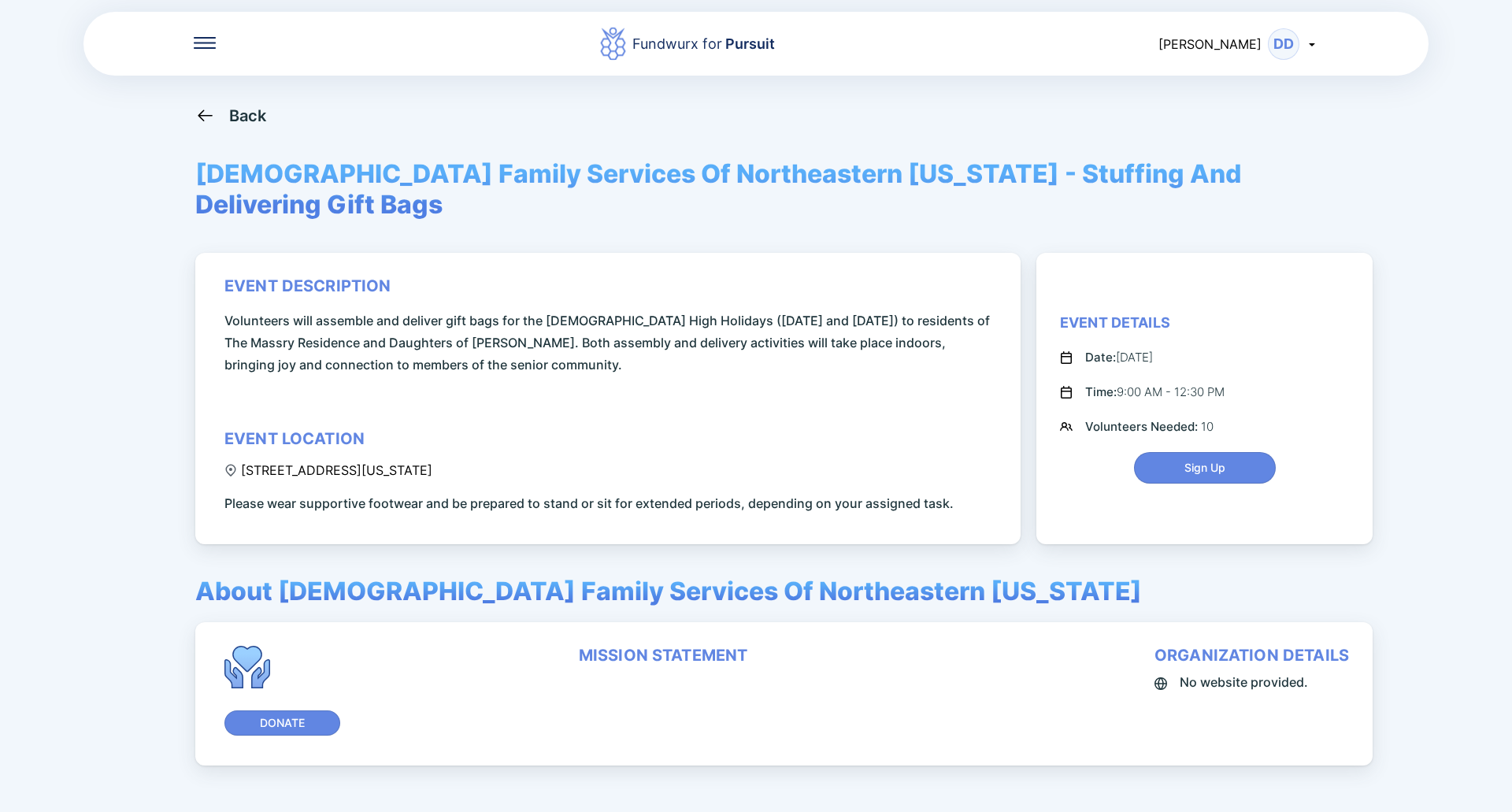
click at [251, 129] on div "Back [DEMOGRAPHIC_DATA] Family Services Of Northeastern [US_STATE] - Stuffing A…" at bounding box center [756, 511] width 1122 height 812
click at [254, 119] on div "Back" at bounding box center [248, 116] width 38 height 19
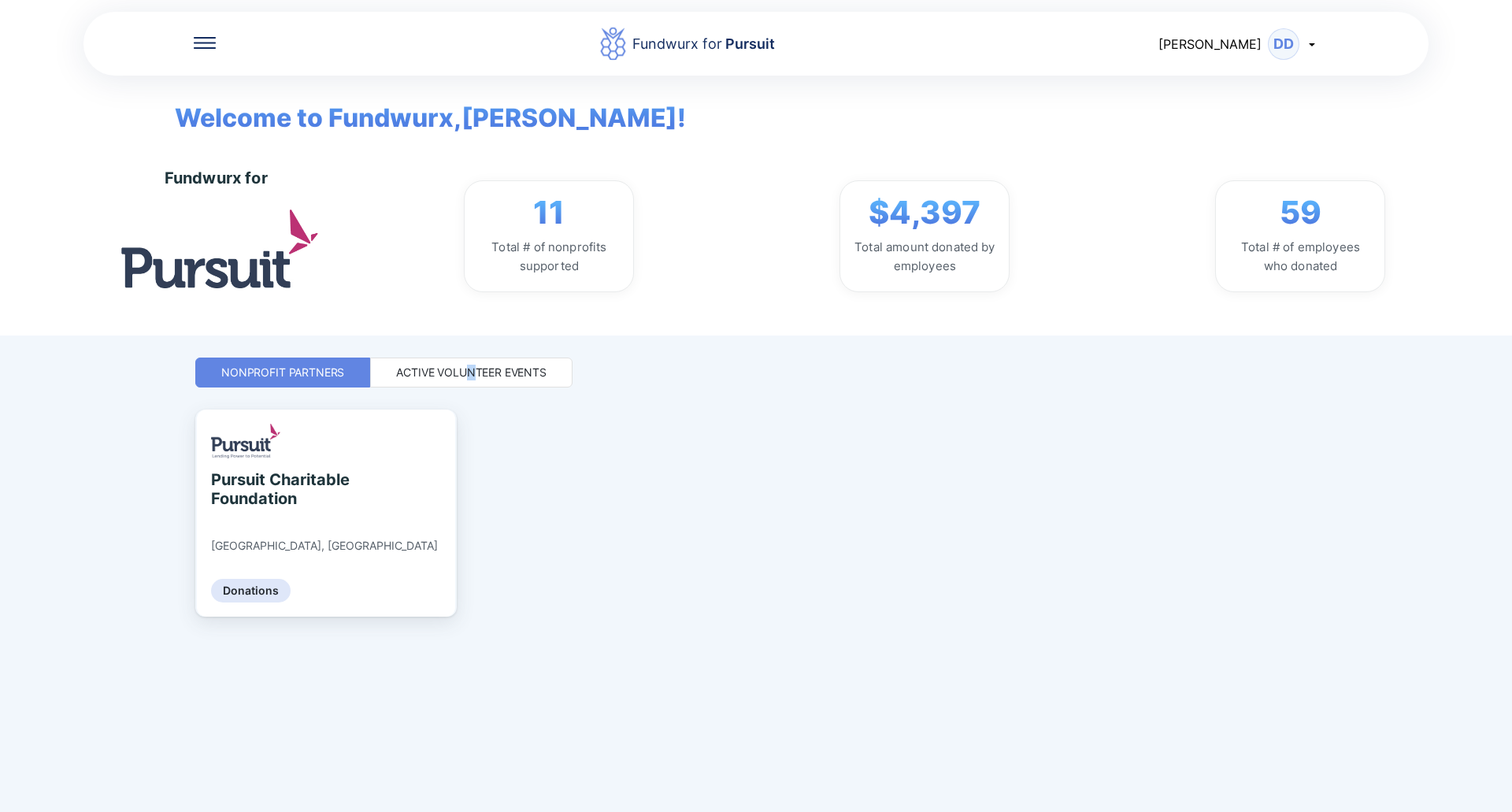
click at [470, 363] on div "Active Volunteer Events" at bounding box center [472, 372] width 203 height 30
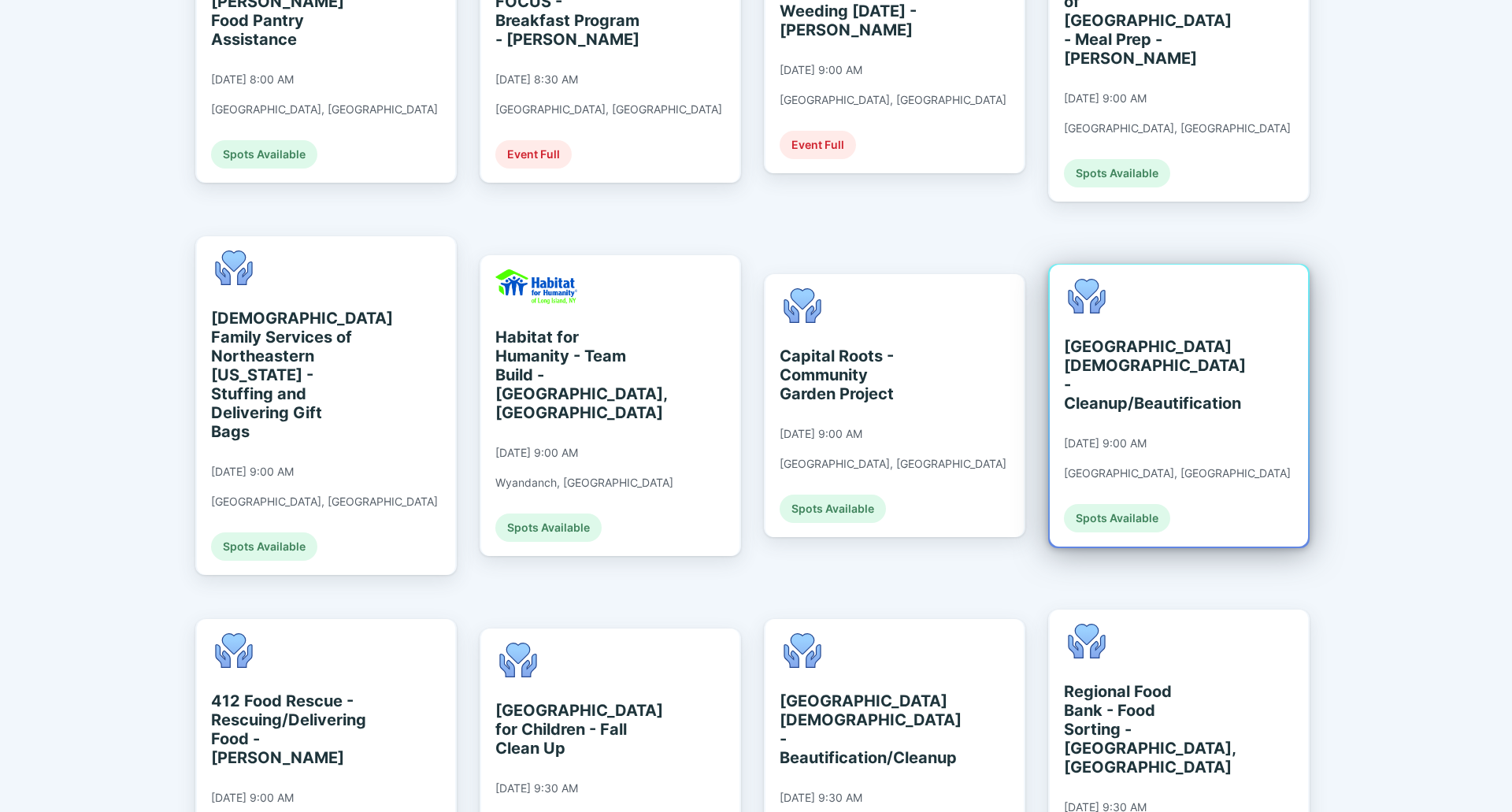
scroll to position [551, 0]
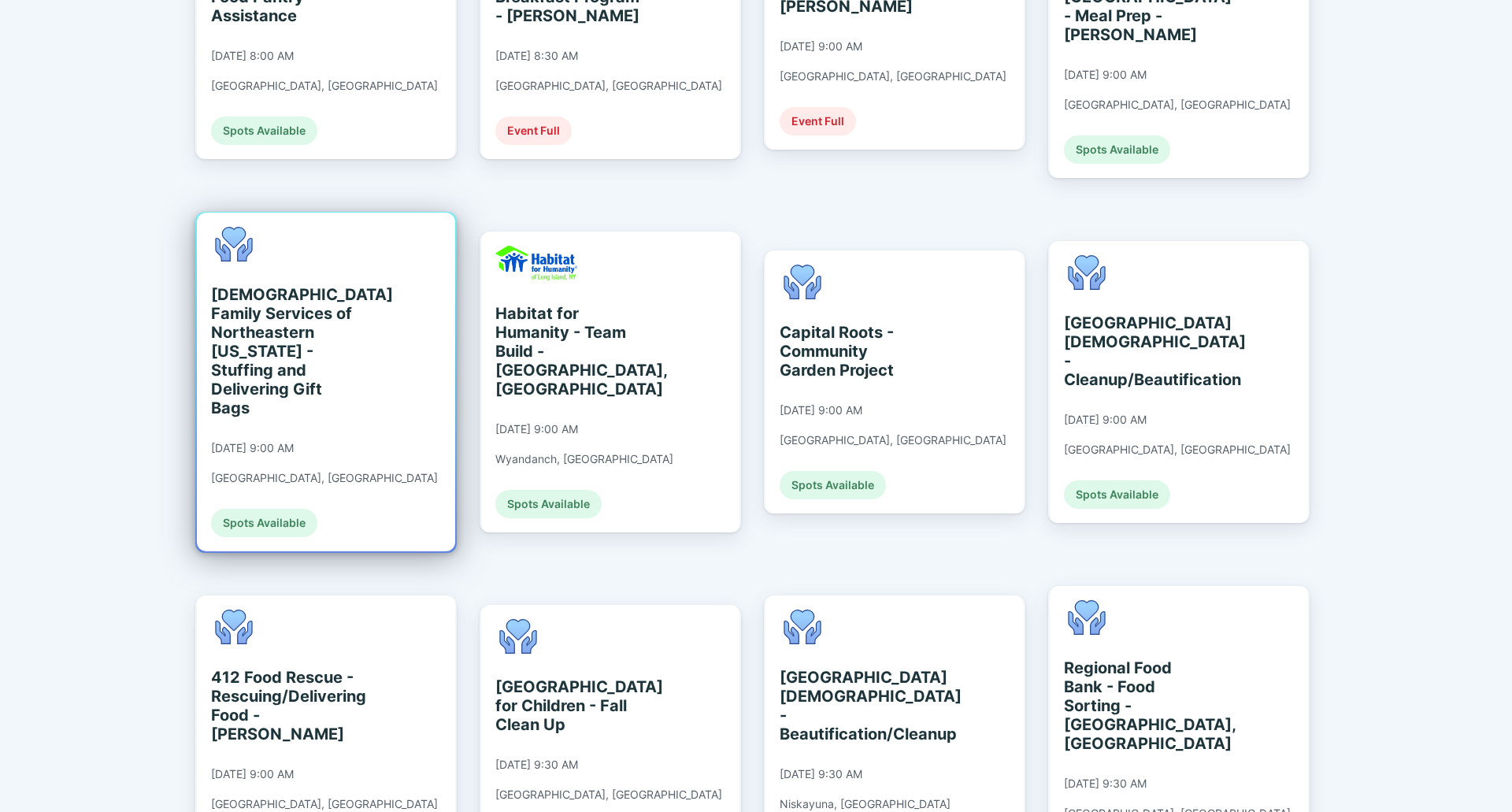
click at [294, 354] on div "[DEMOGRAPHIC_DATA] Family Services of Northeastern [US_STATE] - Stuffing and De…" at bounding box center [283, 351] width 144 height 132
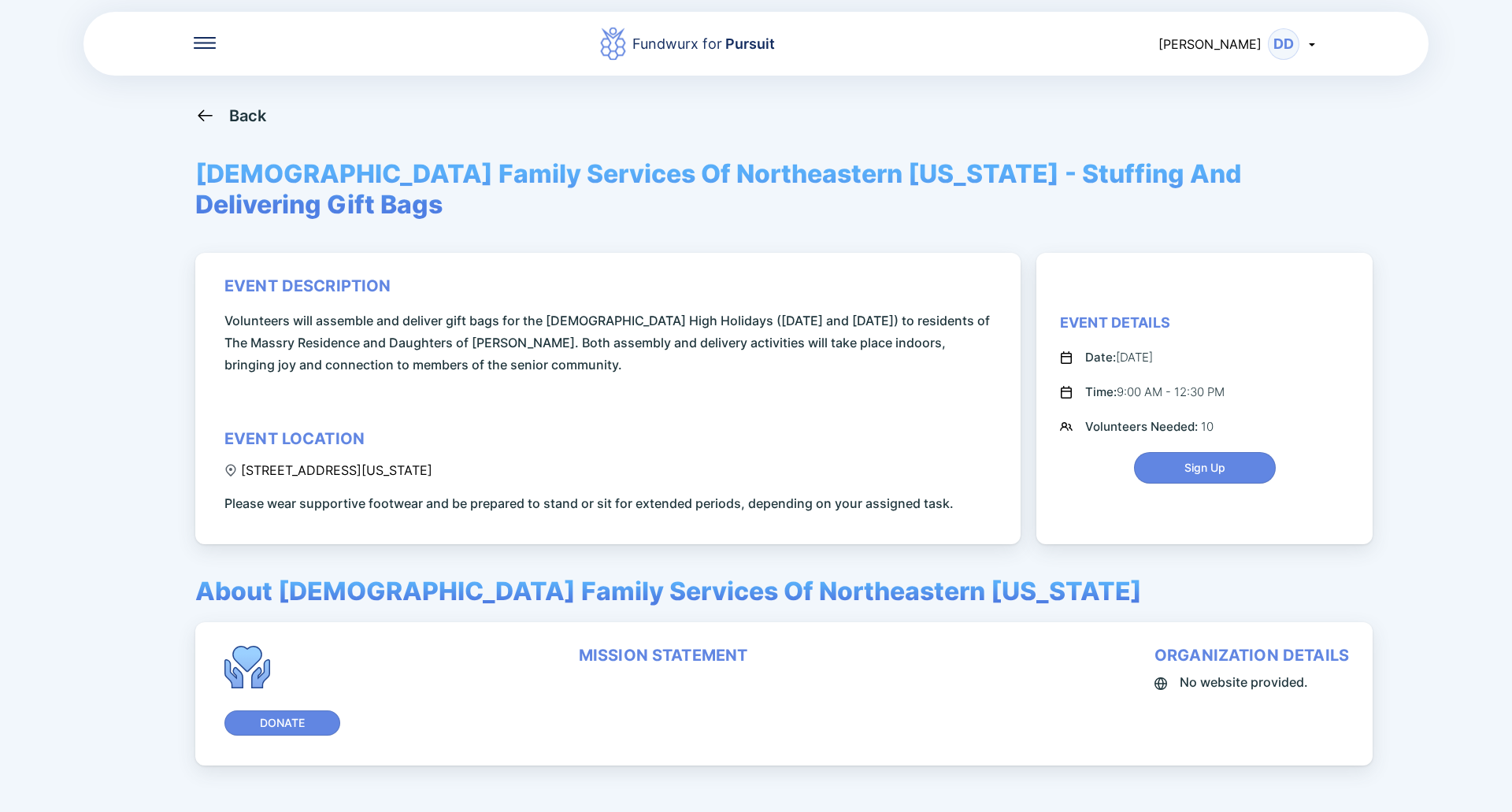
click at [232, 464] on icon at bounding box center [231, 470] width 13 height 13
click at [547, 440] on div "event description Volunteers will assemble and deliver gift bags for the [DEMOG…" at bounding box center [611, 395] width 773 height 238
copy div "[STREET_ADDRESS][US_STATE]"
click at [1170, 460] on span "Sign Up" at bounding box center [1205, 468] width 122 height 15
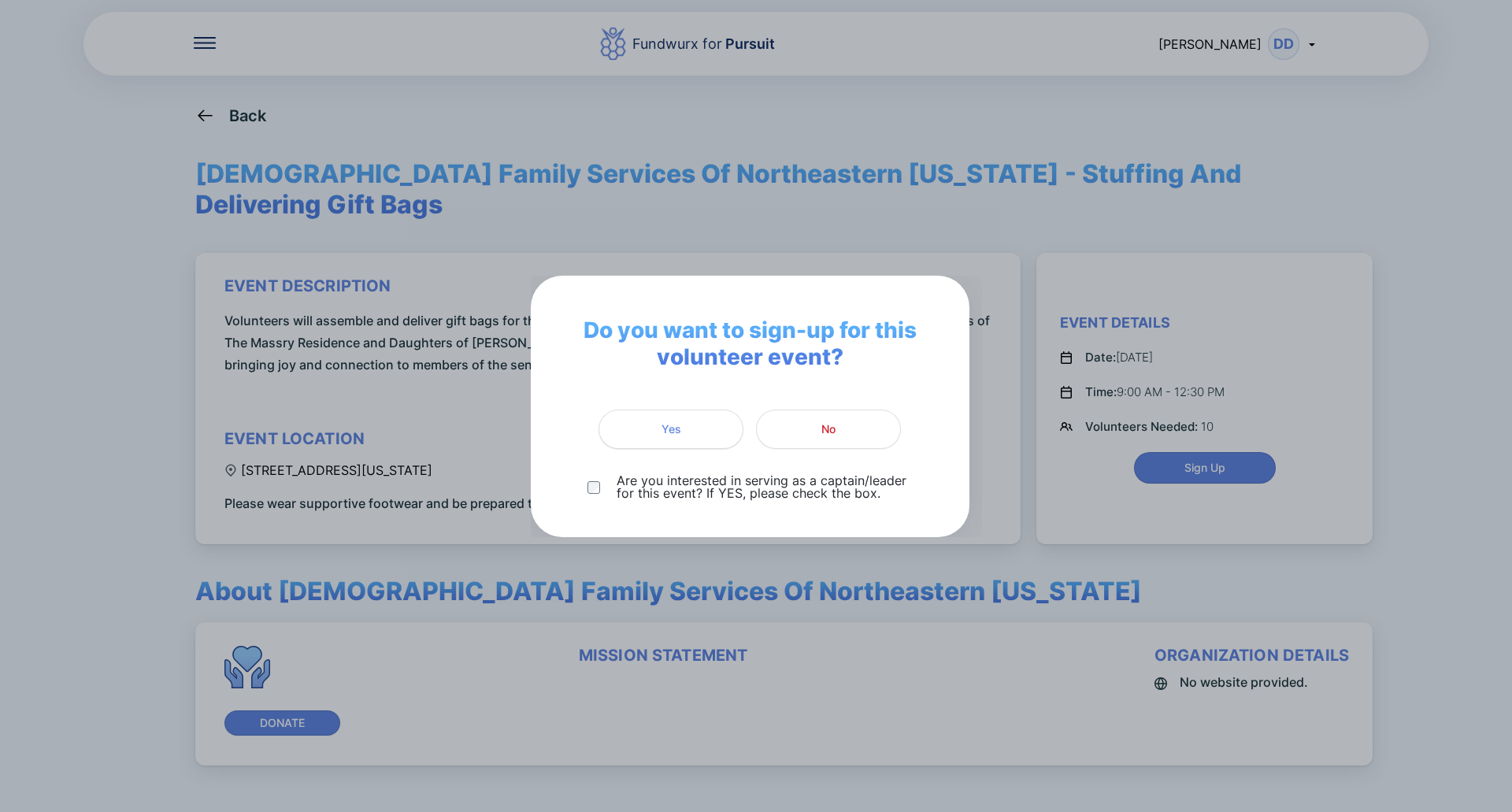
click at [638, 433] on span "Yes" at bounding box center [671, 429] width 124 height 15
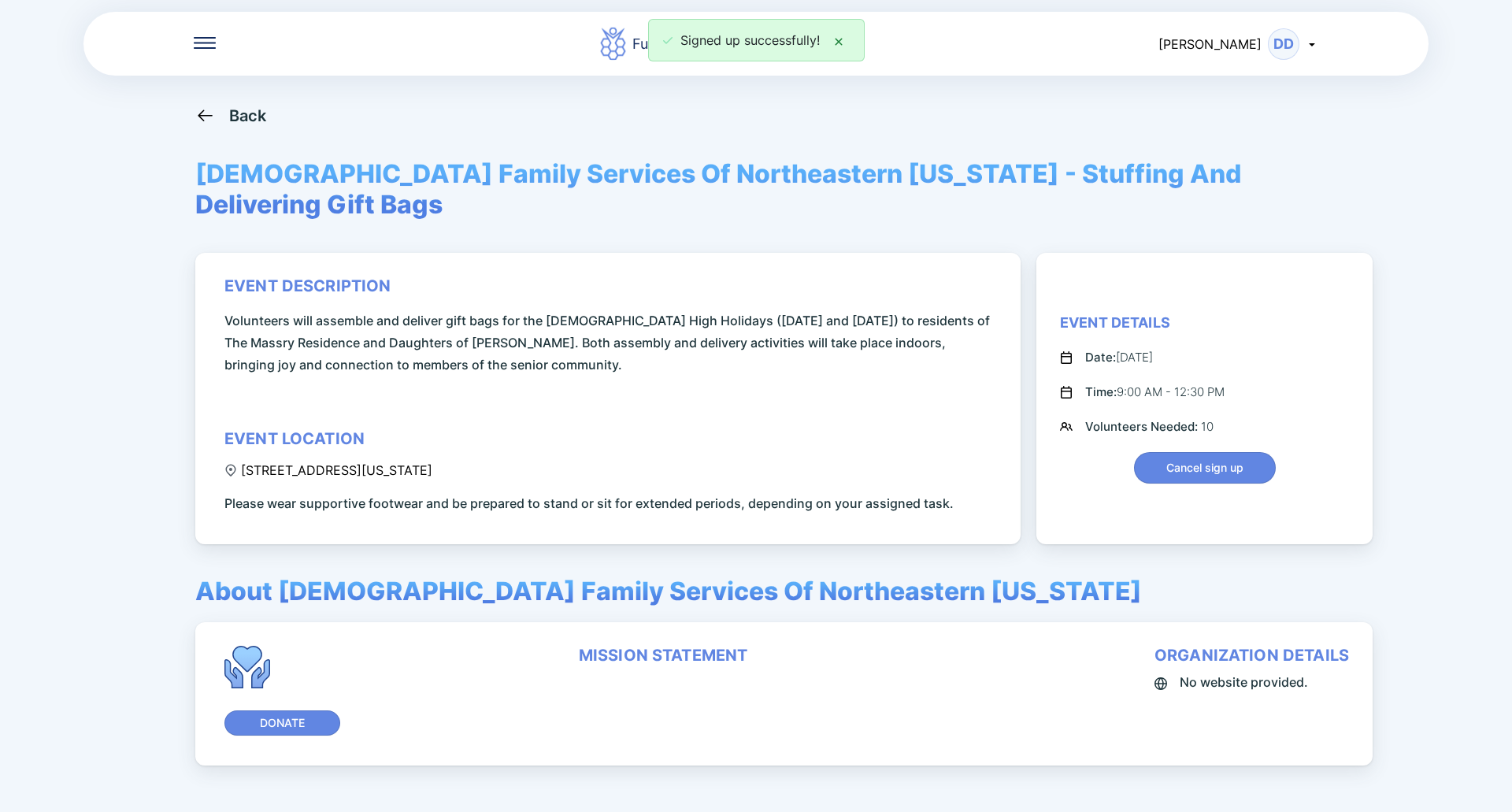
click at [610, 437] on div "event description Volunteers will assemble and deliver gift bags for the [DEMOG…" at bounding box center [611, 395] width 773 height 238
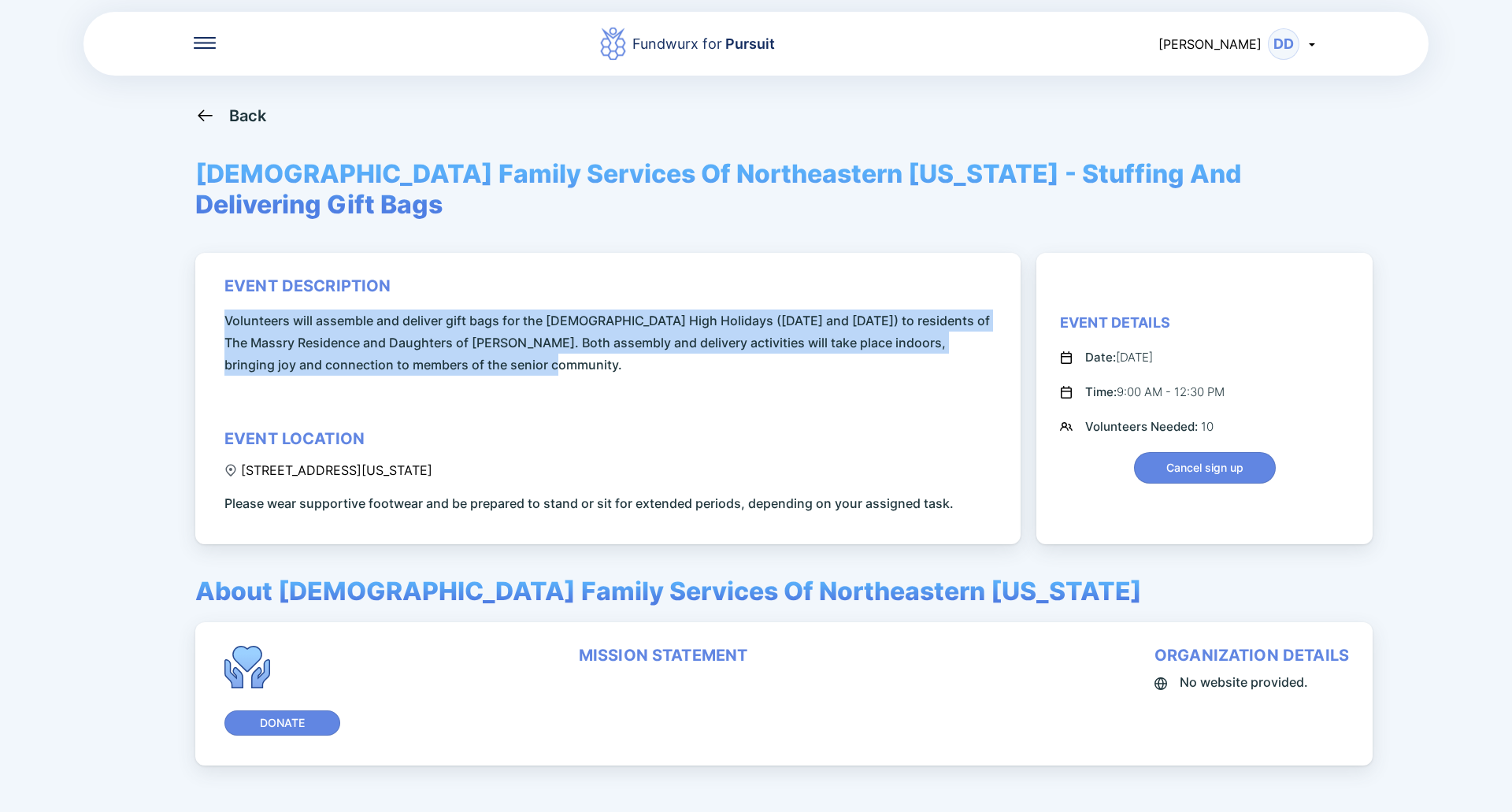
drag, startPoint x: 531, startPoint y: 338, endPoint x: 222, endPoint y: 288, distance: 313.0
click at [222, 288] on div "event description Volunteers will assemble and deliver gift bags for the [DEMOG…" at bounding box center [608, 398] width 826 height 291
click at [364, 325] on span "Volunteers will assemble and deliver gift bags for the [DEMOGRAPHIC_DATA] High …" at bounding box center [611, 342] width 773 height 67
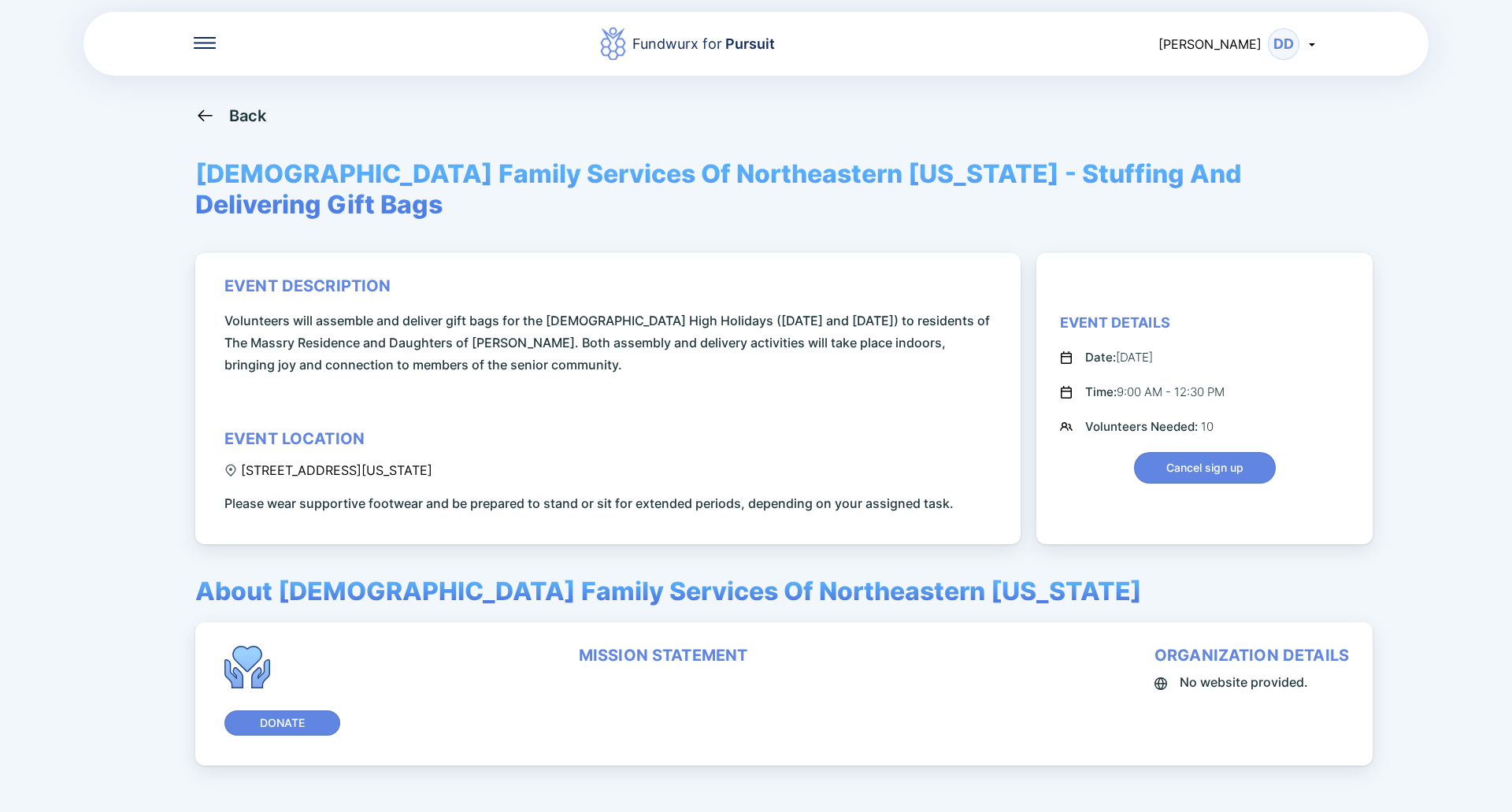
click at [248, 106] on div "Back" at bounding box center [248, 116] width 38 height 19
